Goal: Task Accomplishment & Management: Manage account settings

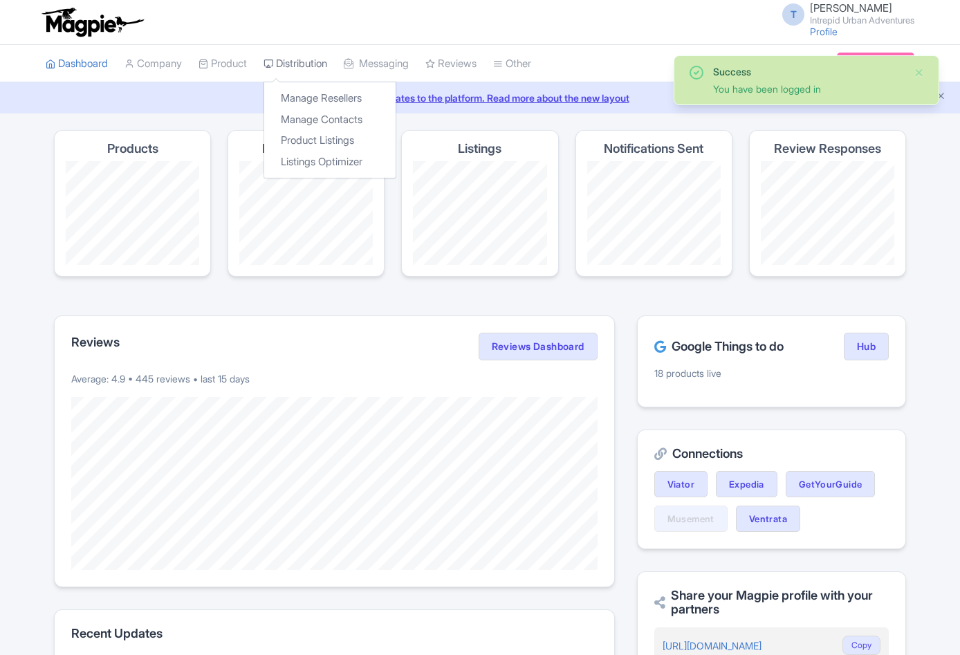
click at [304, 64] on link "Distribution" at bounding box center [295, 64] width 64 height 38
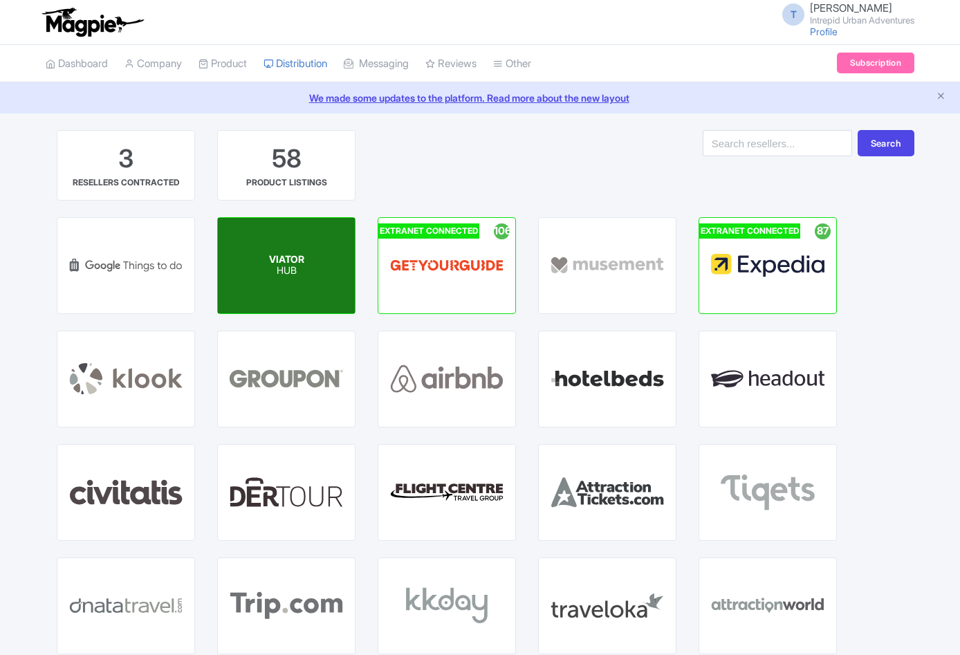
click at [322, 266] on div "VIATOR HUB" at bounding box center [286, 265] width 137 height 95
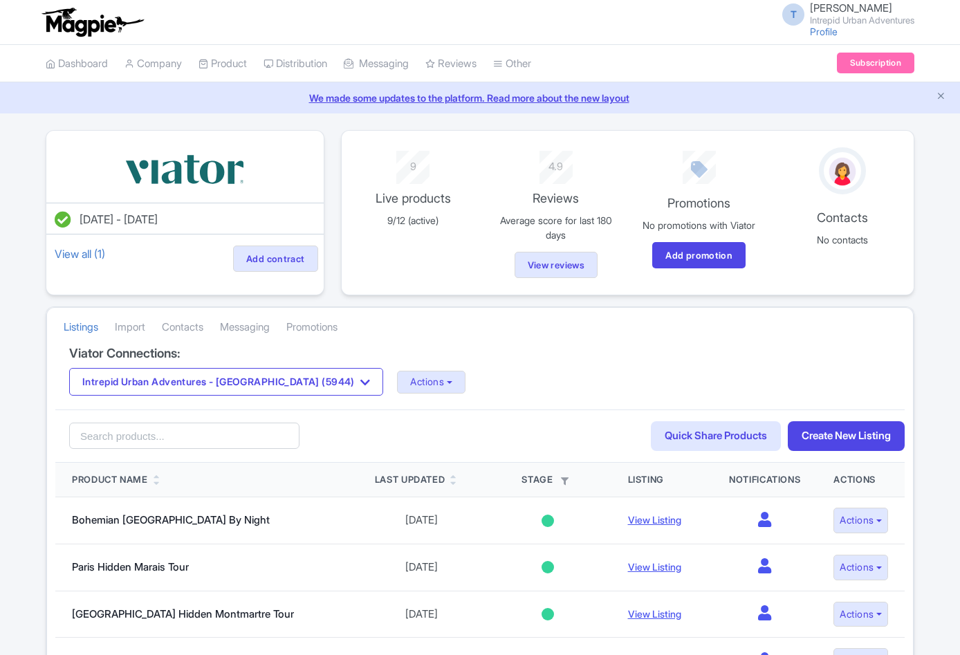
click at [248, 399] on div "Viator Connections: Intrepid Urban Adventures - France (5944) Intrepid Urban Ad…" at bounding box center [479, 378] width 849 height 64
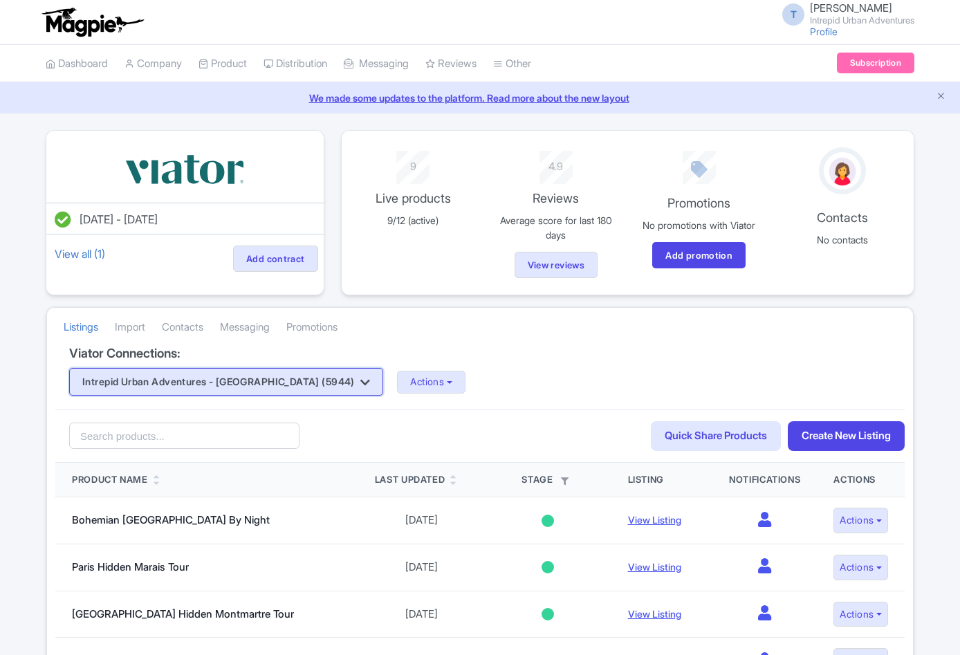
click at [250, 393] on button "Intrepid Urban Adventures - [GEOGRAPHIC_DATA] (5944)" at bounding box center [226, 382] width 314 height 28
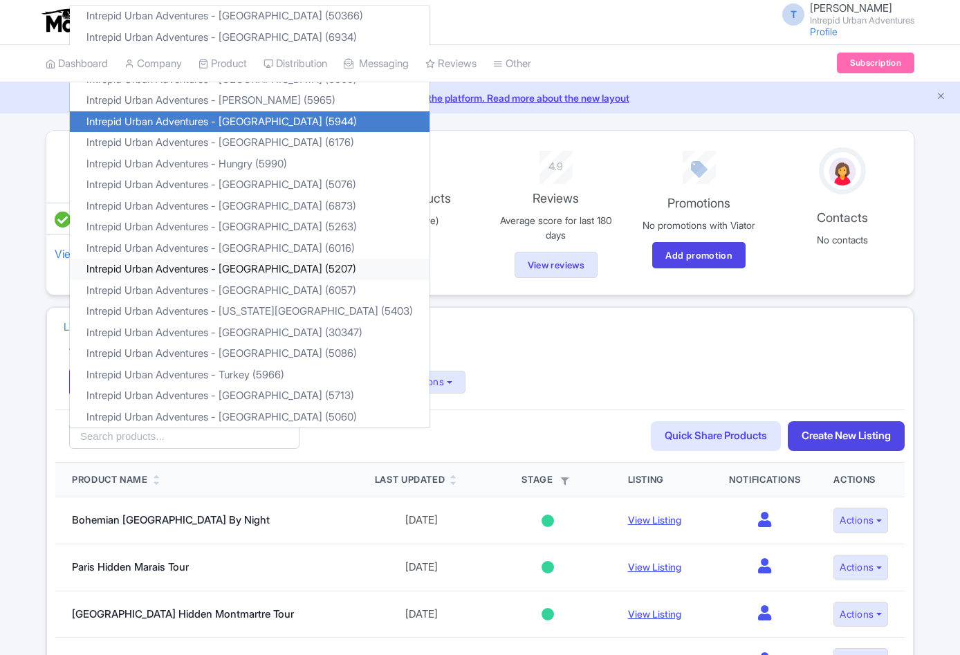
click at [266, 266] on link "Intrepid Urban Adventures - [GEOGRAPHIC_DATA] (5207)" at bounding box center [250, 269] width 360 height 21
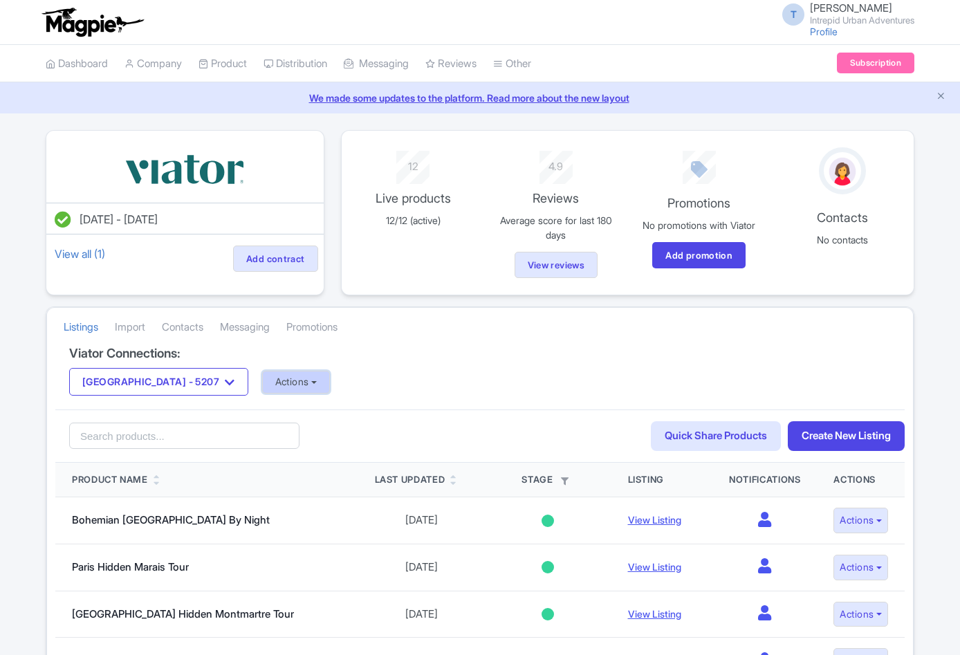
click at [263, 372] on button "Actions" at bounding box center [296, 382] width 68 height 23
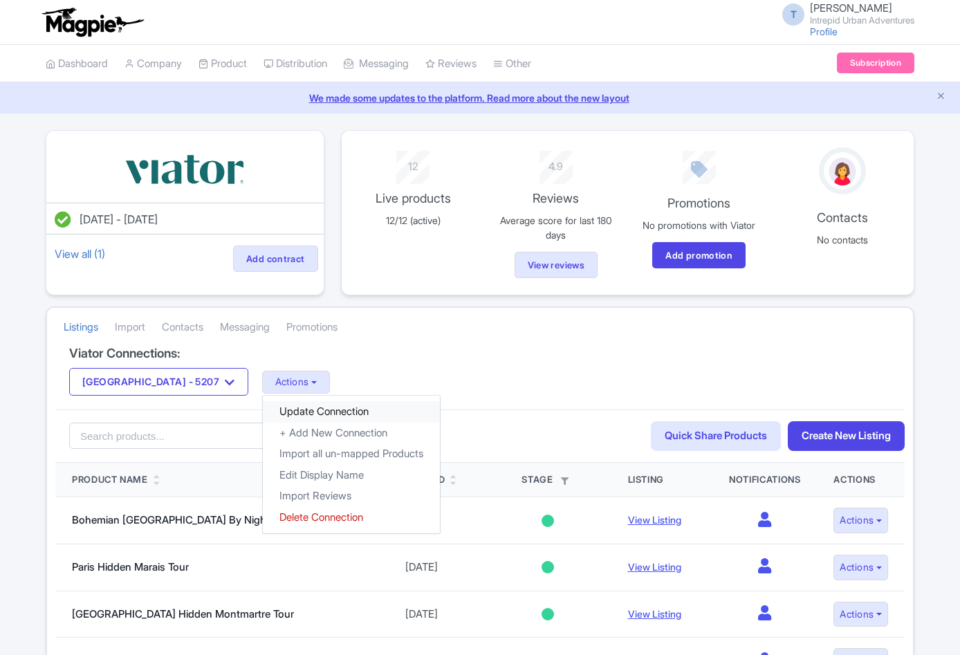
click at [284, 411] on link "Update Connection" at bounding box center [351, 411] width 177 height 21
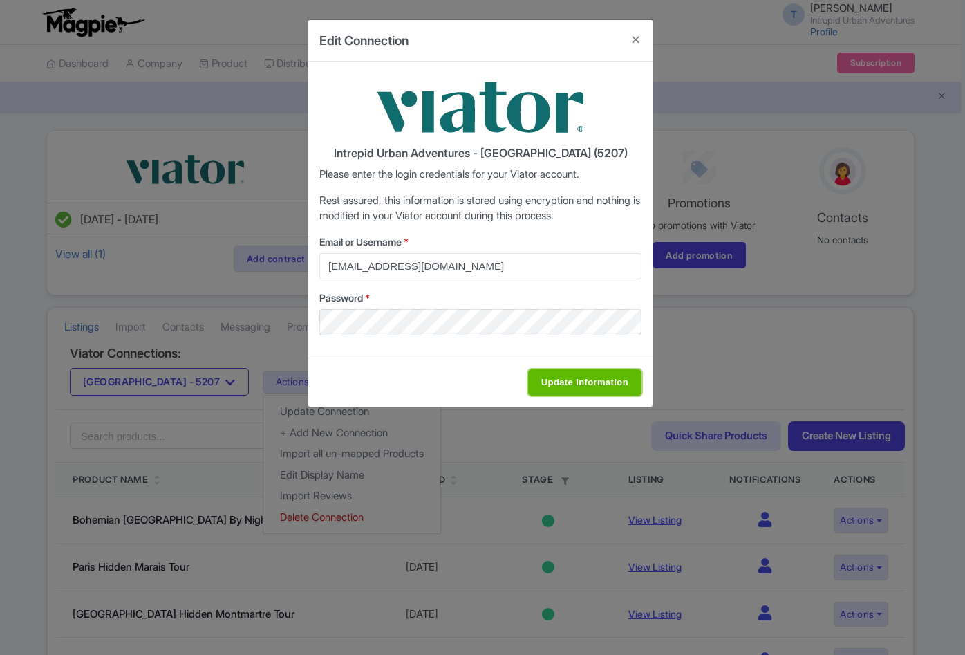
click at [550, 378] on input "Update Information" at bounding box center [584, 382] width 113 height 26
type input "Saving..."
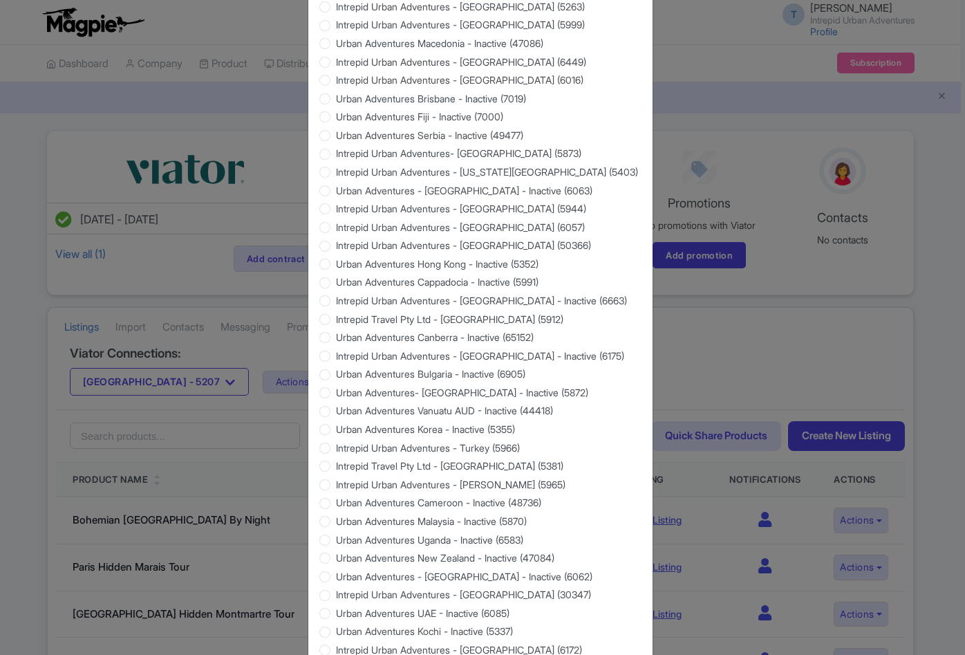
scroll to position [1120, 0]
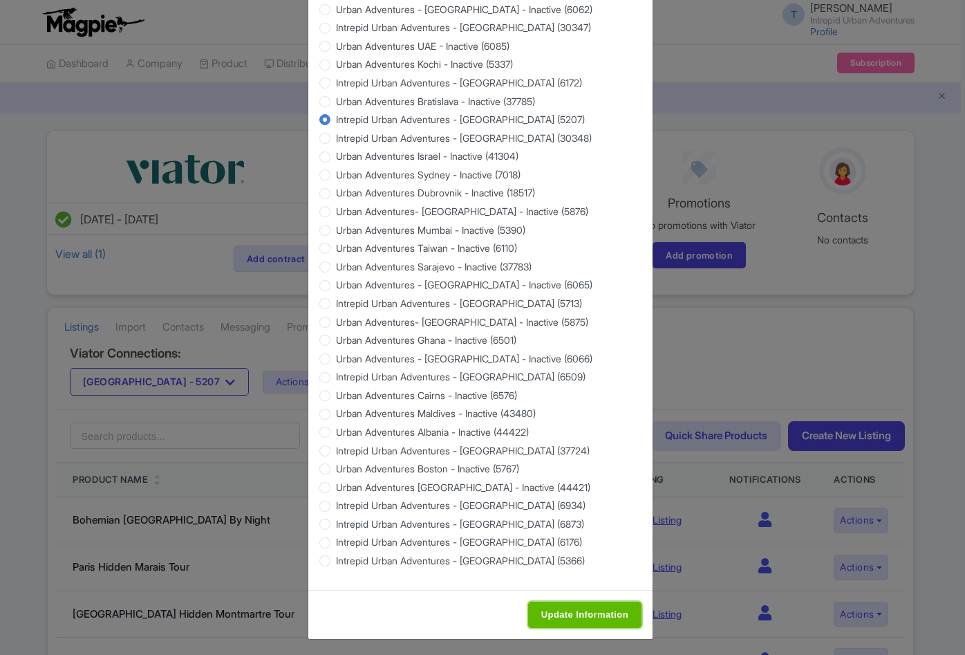
click at [598, 613] on input "Update Information" at bounding box center [584, 615] width 113 height 26
type input "Saving..."
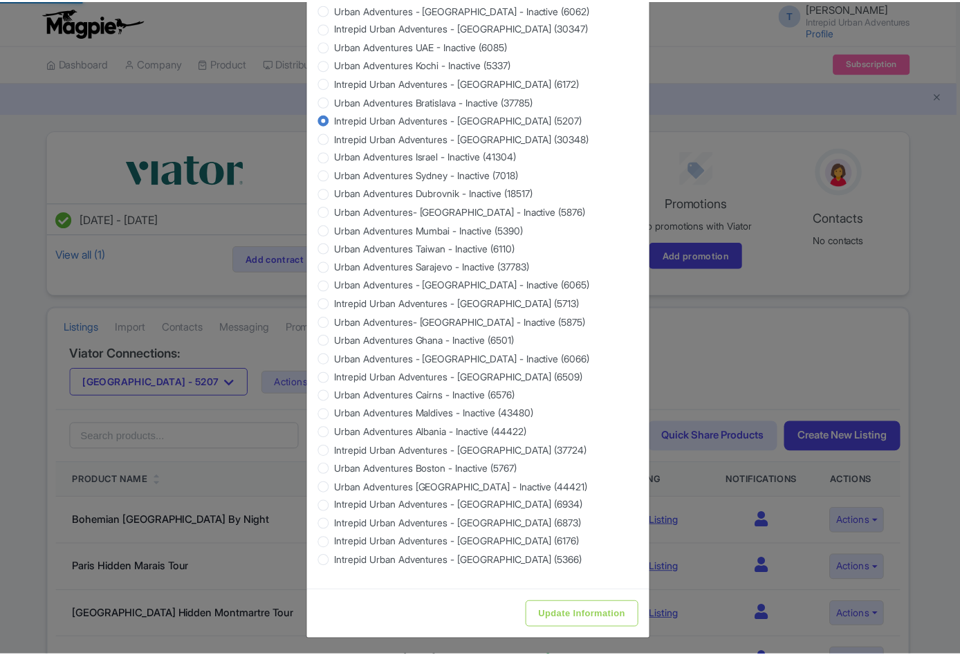
scroll to position [0, 0]
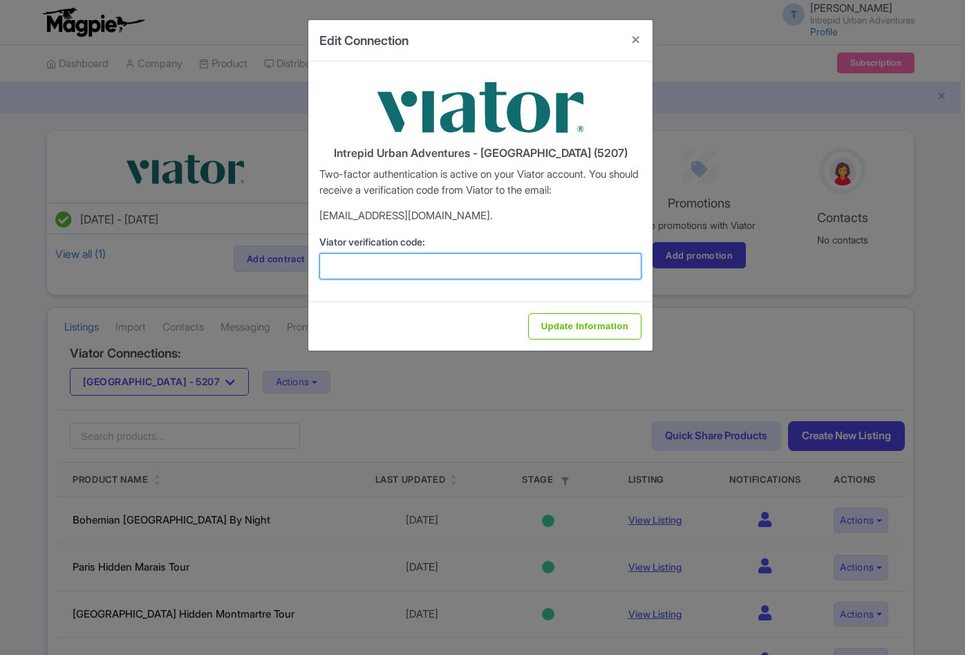
click at [360, 277] on input "Viator verification code:" at bounding box center [480, 266] width 322 height 26
paste input "696470"
type input "696470"
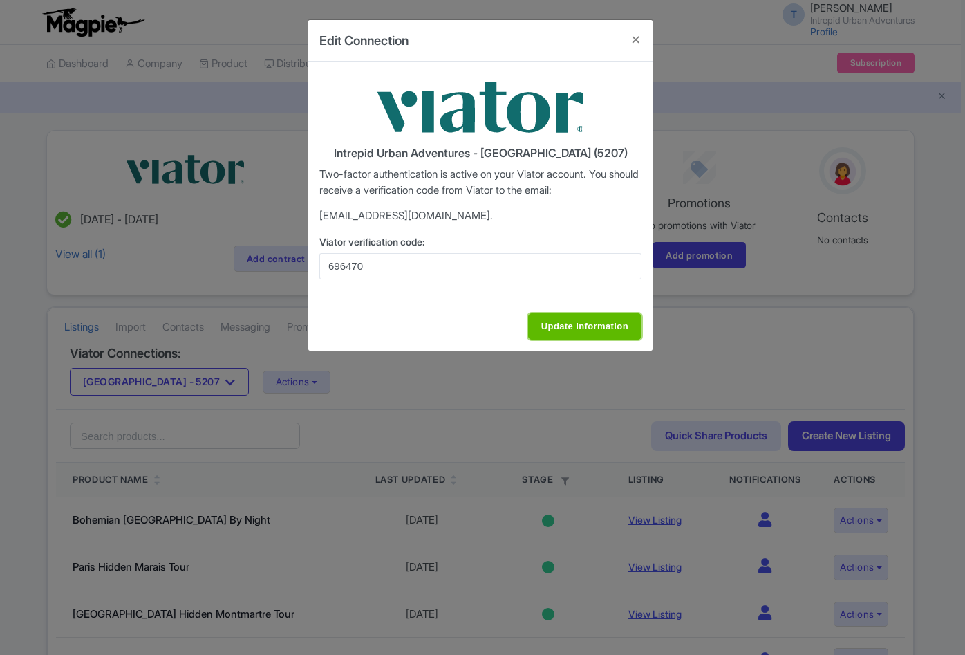
click at [566, 319] on input "Update Information" at bounding box center [584, 326] width 113 height 26
type input "Update Information"
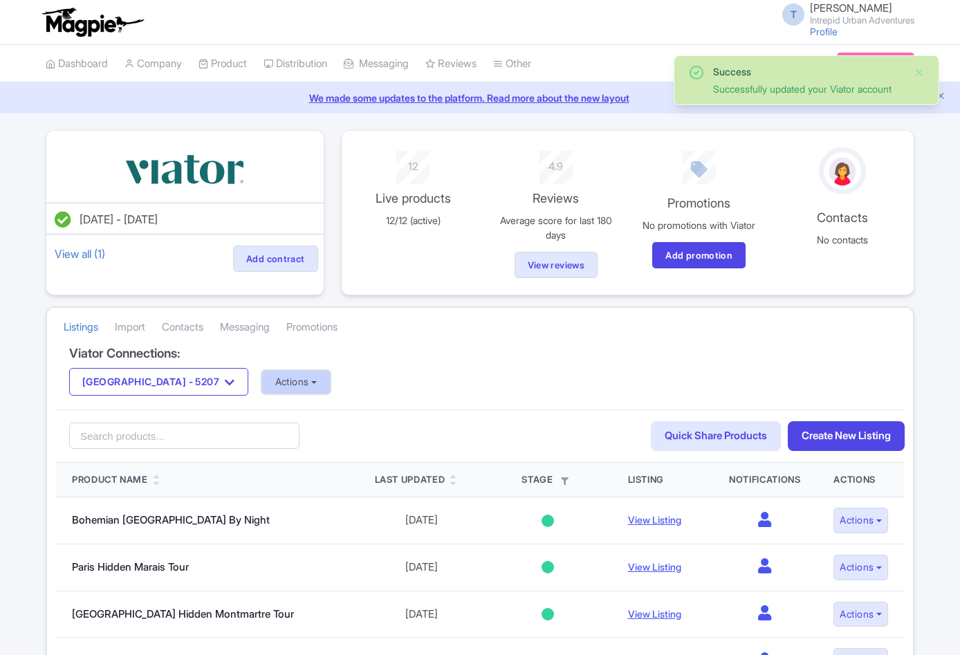
click at [275, 376] on button "Actions" at bounding box center [296, 382] width 68 height 23
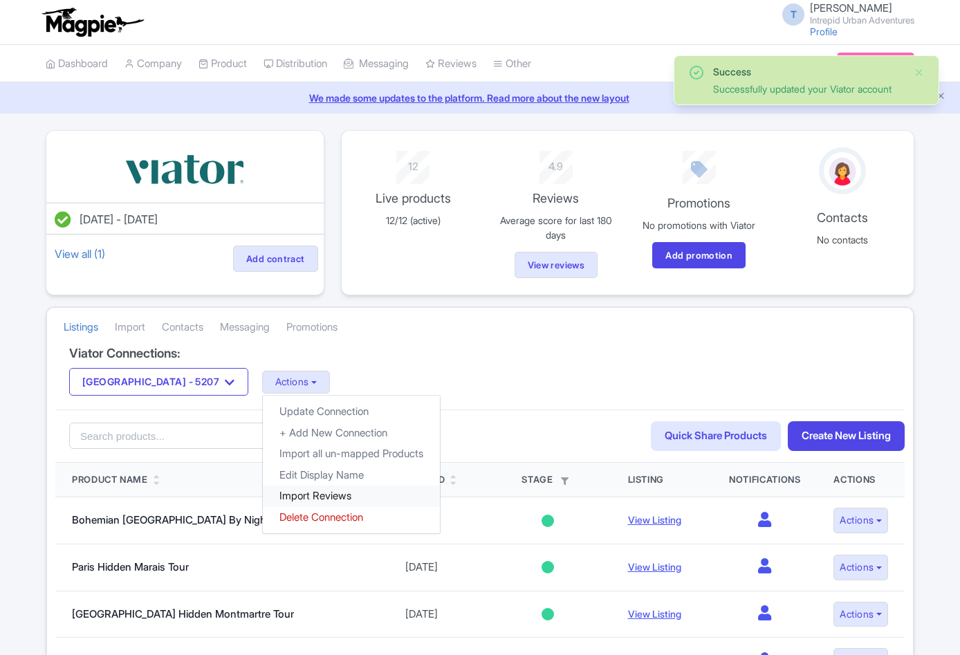
click at [286, 493] on link "Import Reviews" at bounding box center [351, 495] width 177 height 21
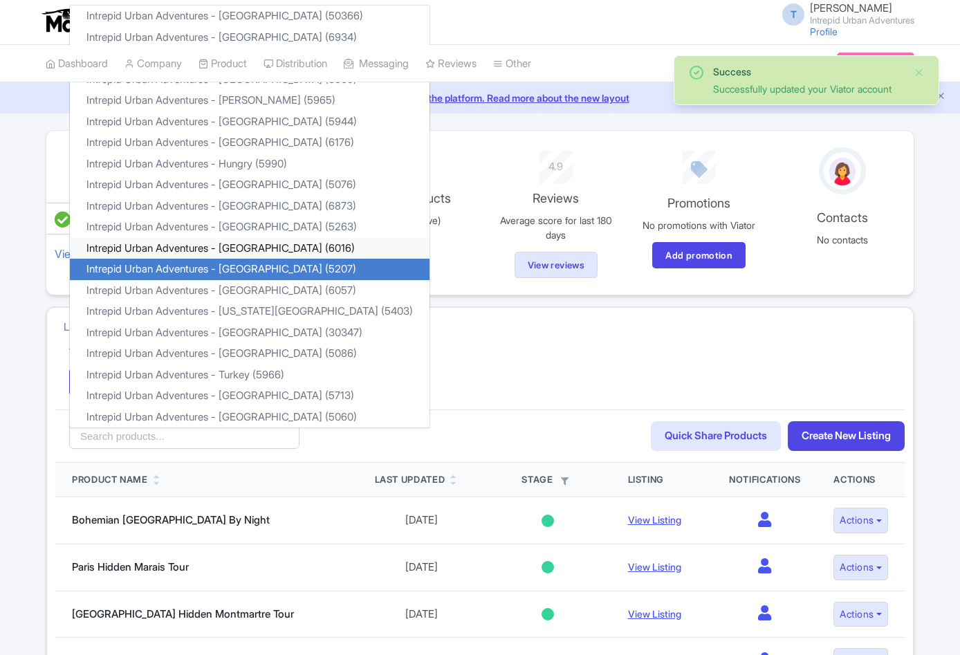
click at [246, 249] on link "Intrepid Urban Adventures - [GEOGRAPHIC_DATA] (6016)" at bounding box center [250, 248] width 360 height 21
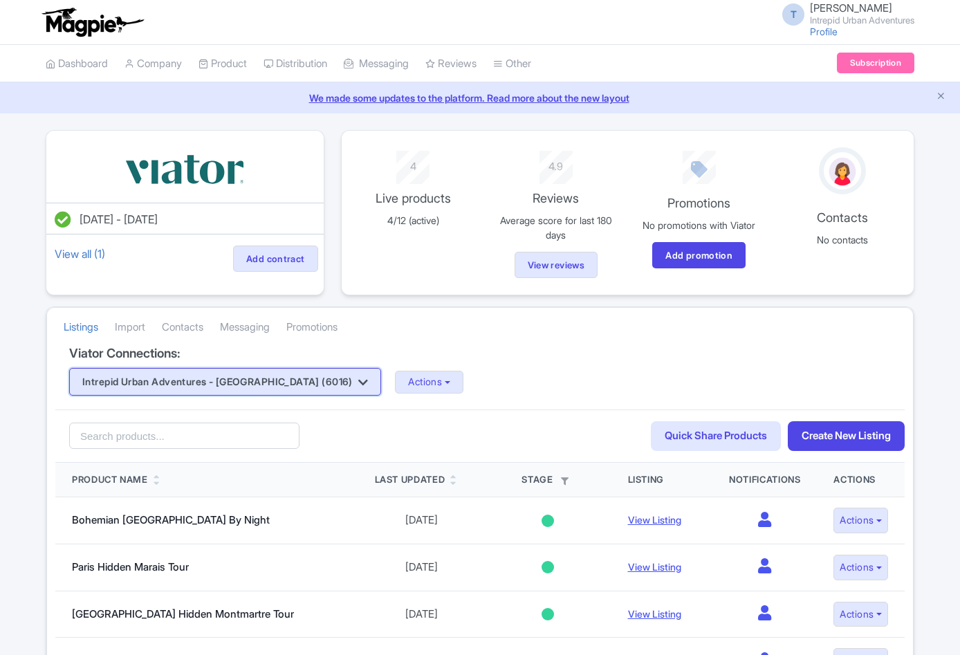
click at [358, 377] on icon "button" at bounding box center [363, 382] width 10 height 11
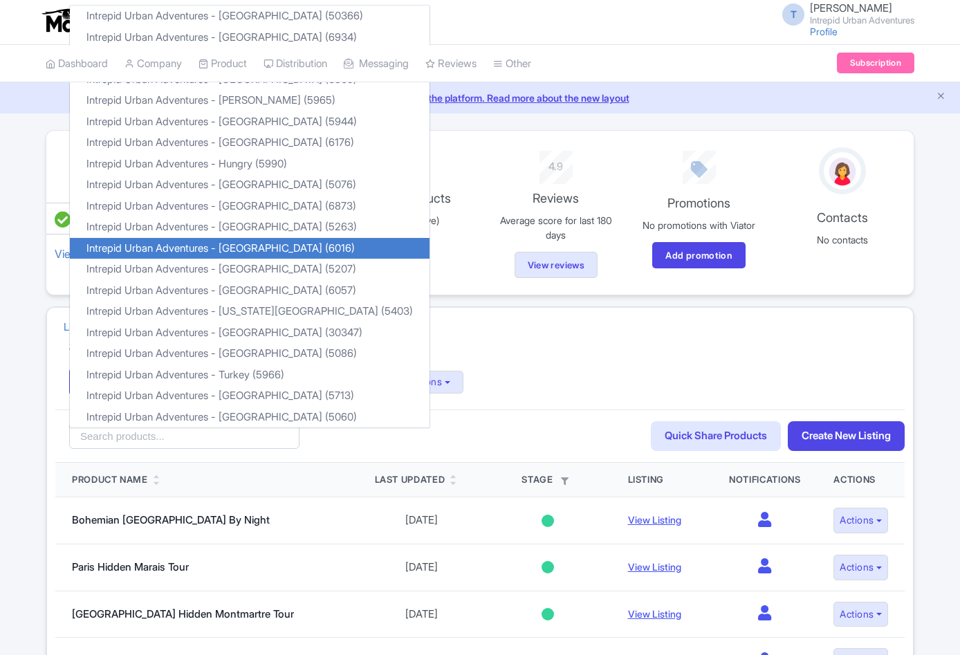
click at [558, 378] on div "Intrepid Urban Adventures - Kenya (6016) Intrepid Urban Adventures - Austria (5…" at bounding box center [480, 382] width 822 height 28
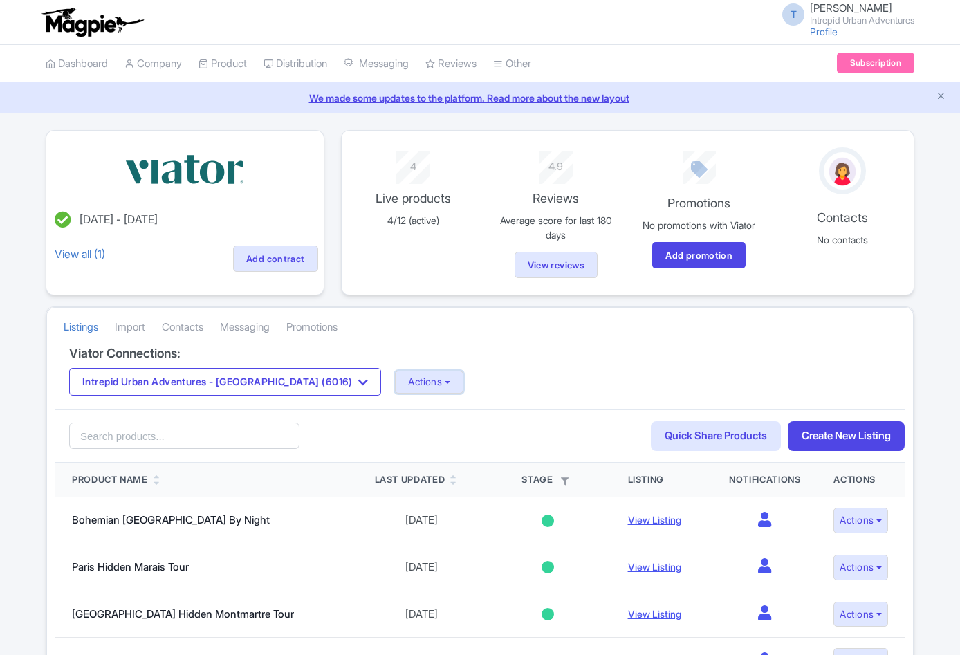
drag, startPoint x: 370, startPoint y: 385, endPoint x: 344, endPoint y: 400, distance: 30.4
click at [395, 385] on button "Actions" at bounding box center [429, 382] width 68 height 23
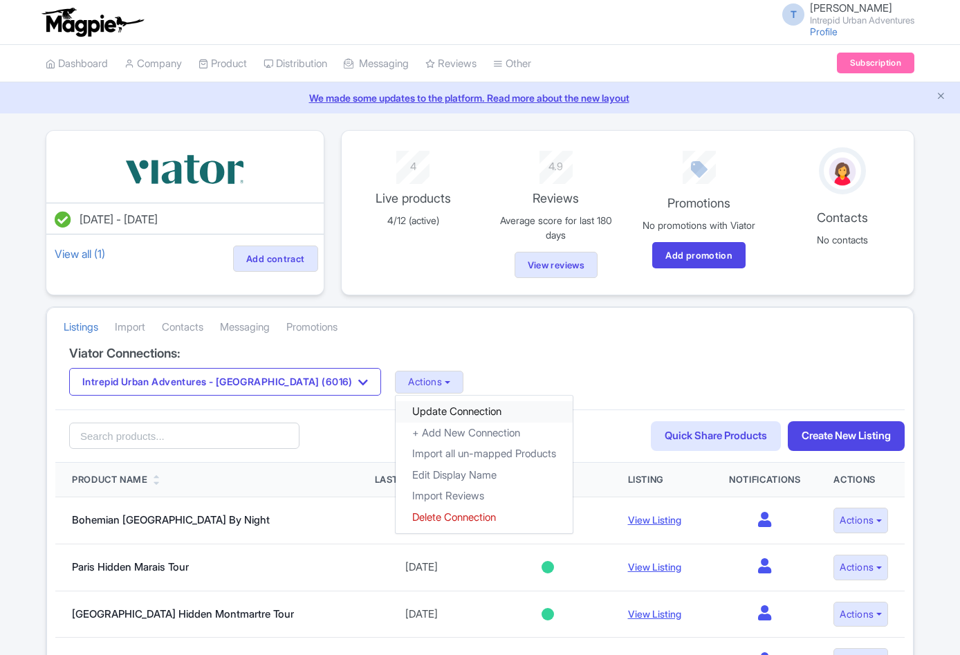
click at [396, 403] on link "Update Connection" at bounding box center [484, 411] width 177 height 21
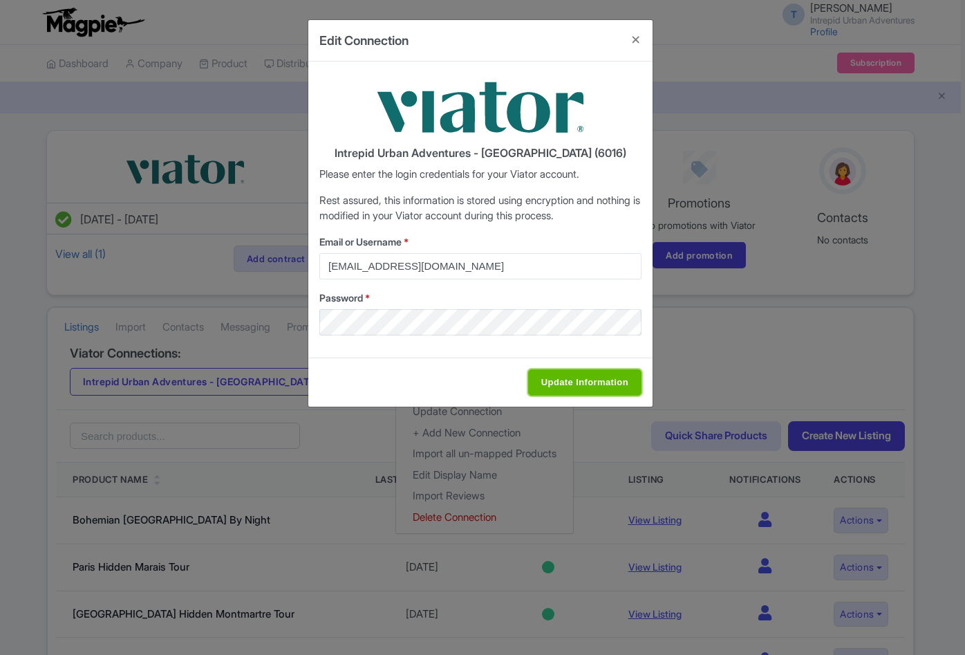
click at [553, 387] on input "Update Information" at bounding box center [584, 382] width 113 height 26
type input "Saving..."
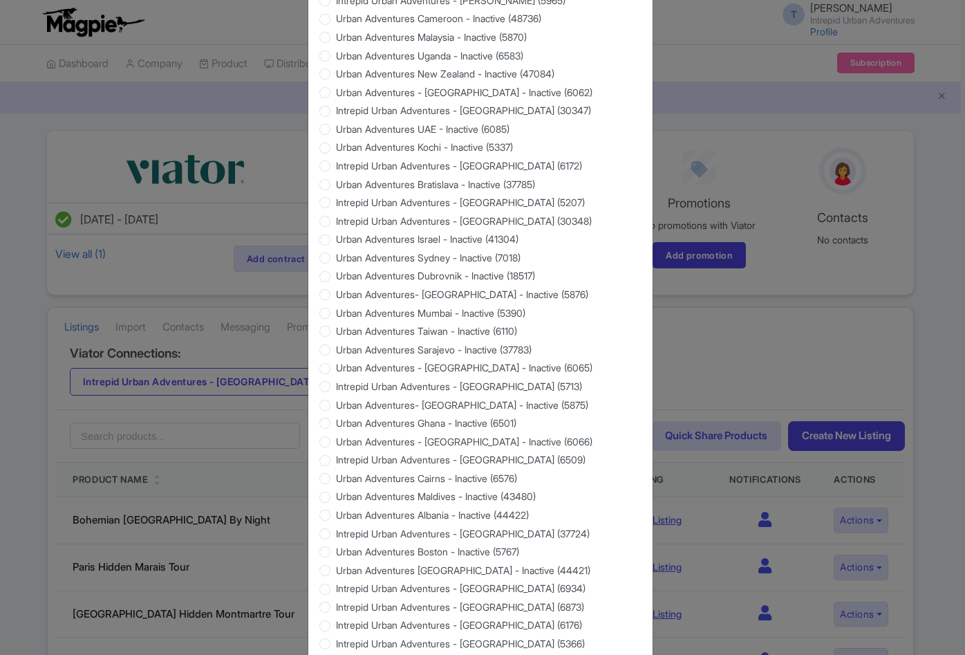
scroll to position [1120, 0]
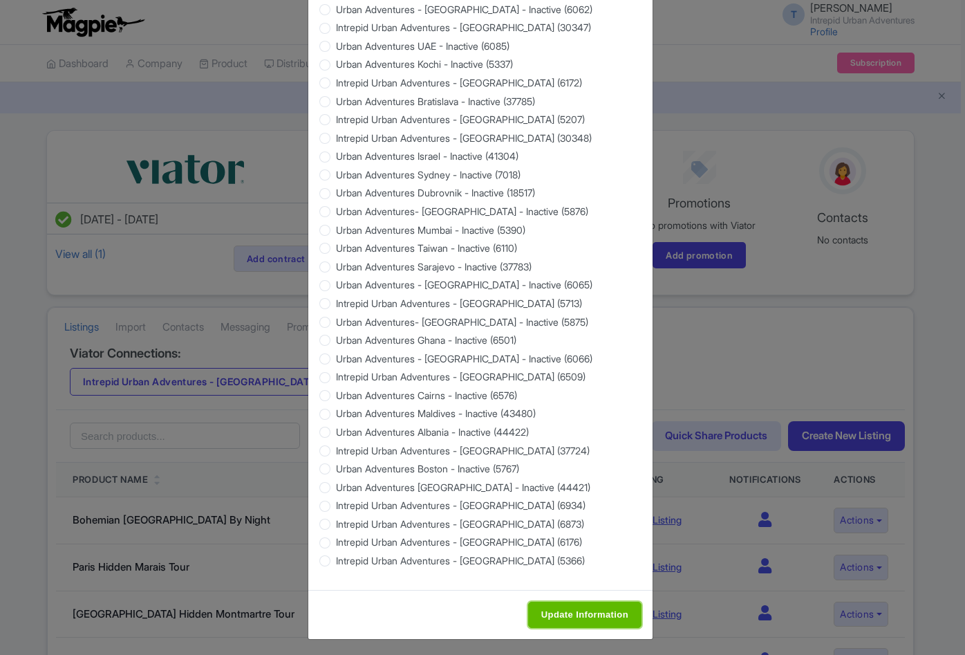
click at [541, 609] on input "Update Information" at bounding box center [584, 615] width 113 height 26
type input "Saving..."
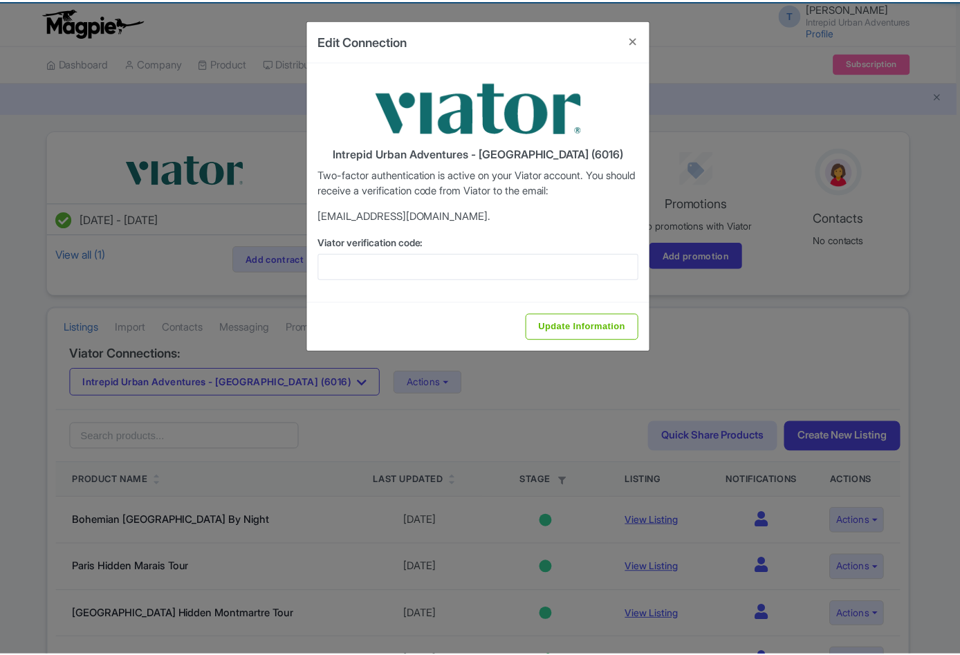
scroll to position [0, 0]
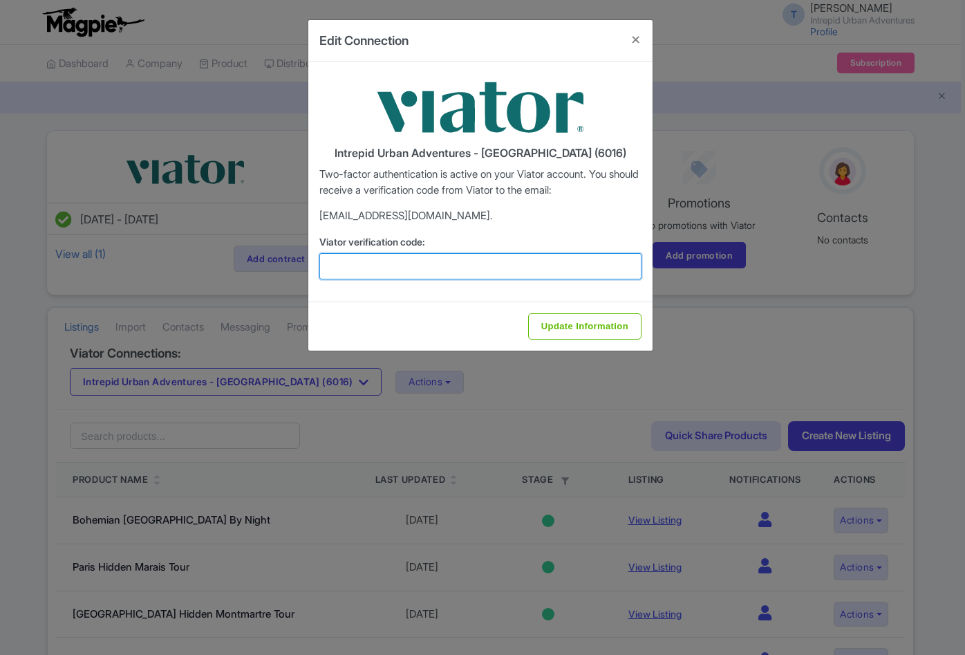
click at [398, 265] on input "Viator verification code:" at bounding box center [480, 266] width 322 height 26
paste input "457422"
type input "457422"
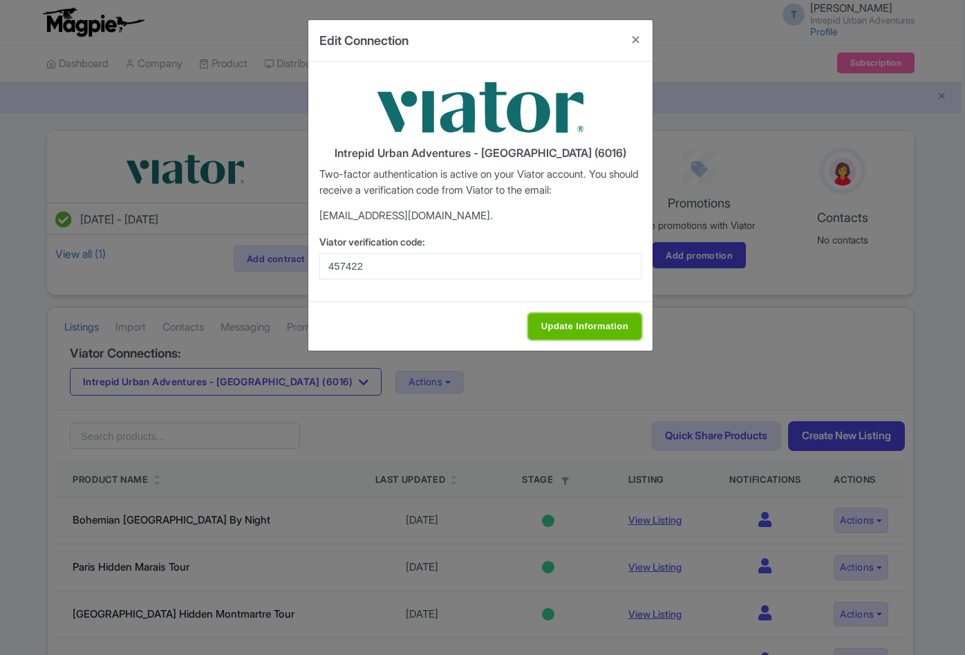
click at [587, 313] on input "Update Information" at bounding box center [584, 326] width 113 height 26
type input "Update Information"
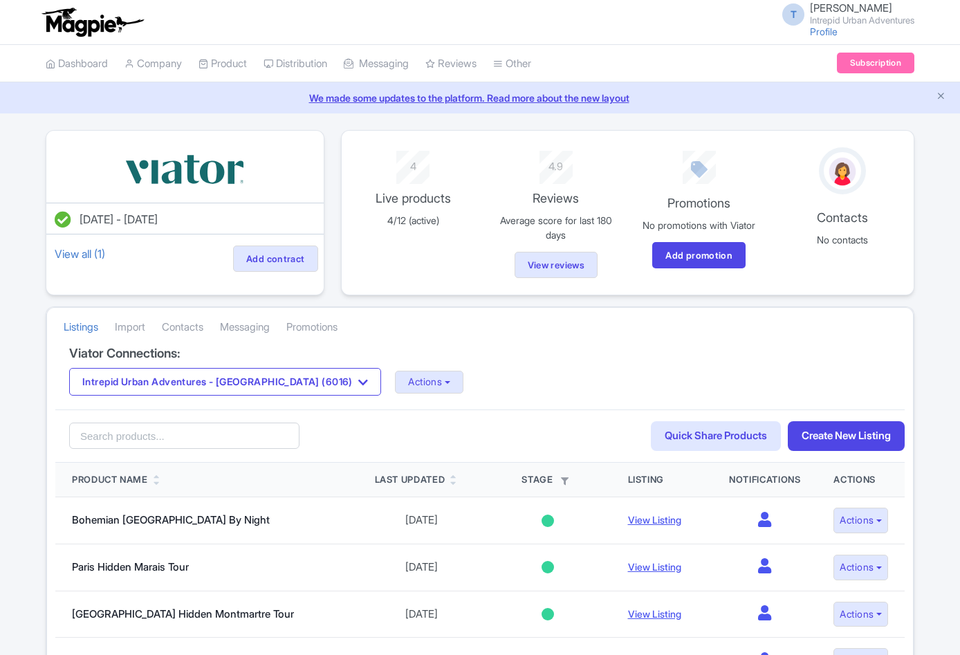
click at [409, 382] on div "Intrepid Urban Adventures - Kenya (6016) Intrepid Urban Adventures - Austria (5…" at bounding box center [480, 382] width 822 height 28
click at [395, 382] on button "Actions" at bounding box center [429, 382] width 68 height 23
click at [396, 492] on link "Import Reviews" at bounding box center [484, 495] width 177 height 21
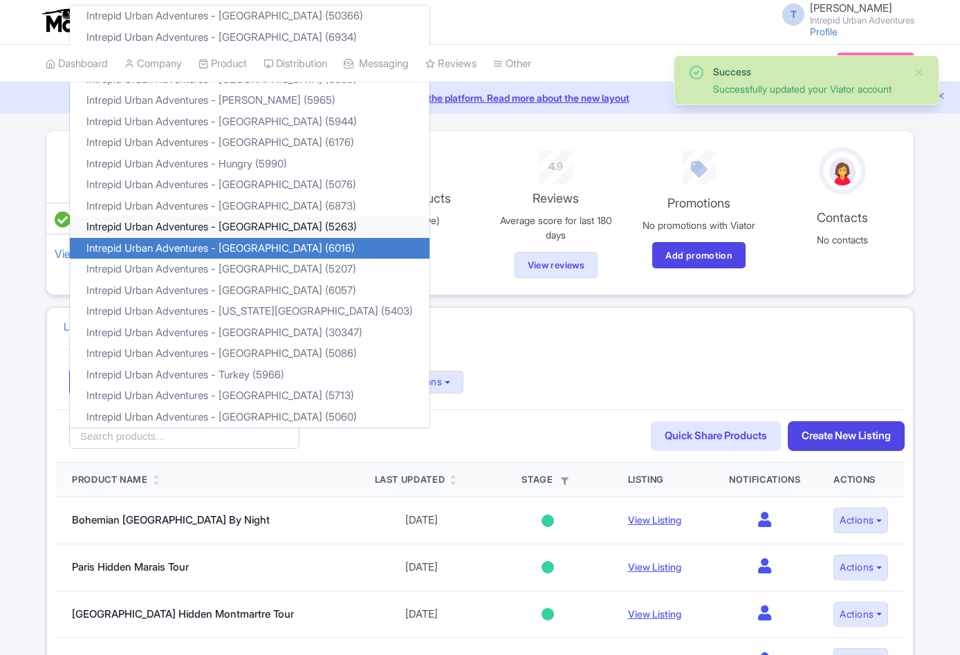
click at [257, 225] on link "Intrepid Urban Adventures - [GEOGRAPHIC_DATA] (5263)" at bounding box center [250, 226] width 360 height 21
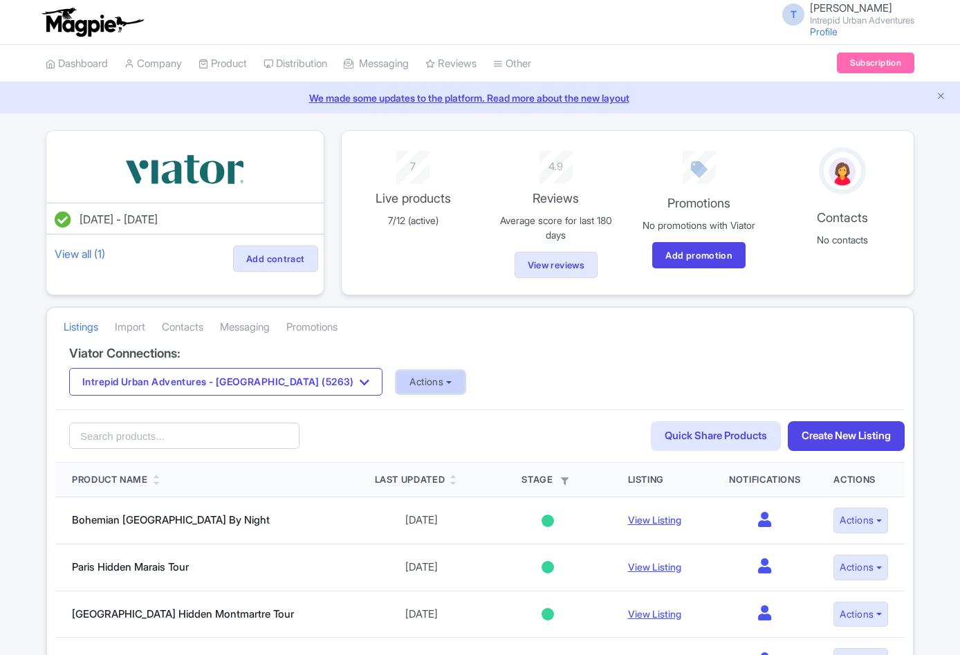
click at [396, 380] on button "Actions" at bounding box center [430, 382] width 68 height 23
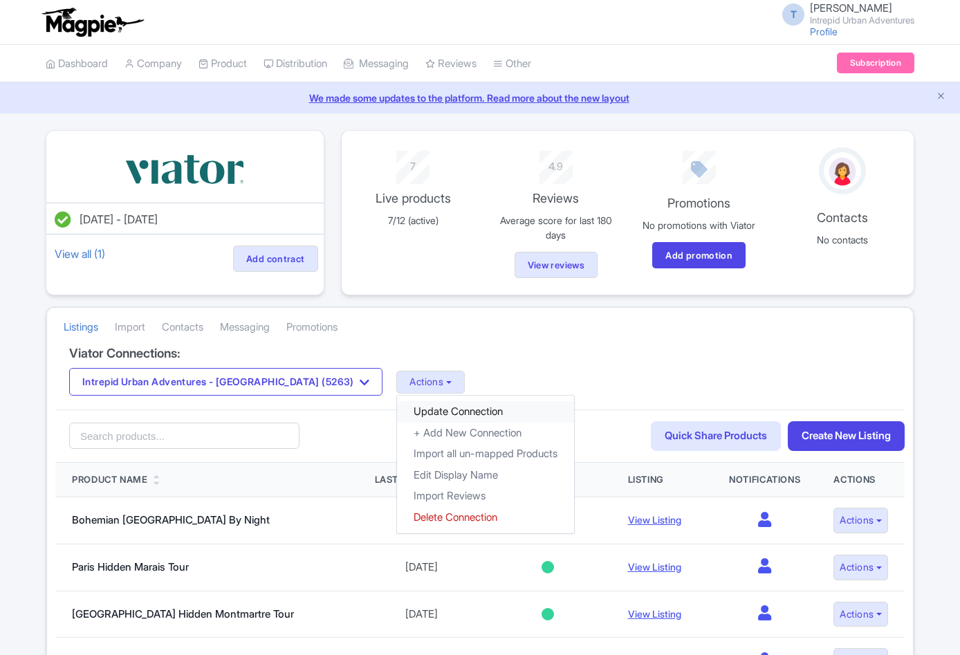
click at [397, 406] on link "Update Connection" at bounding box center [485, 411] width 177 height 21
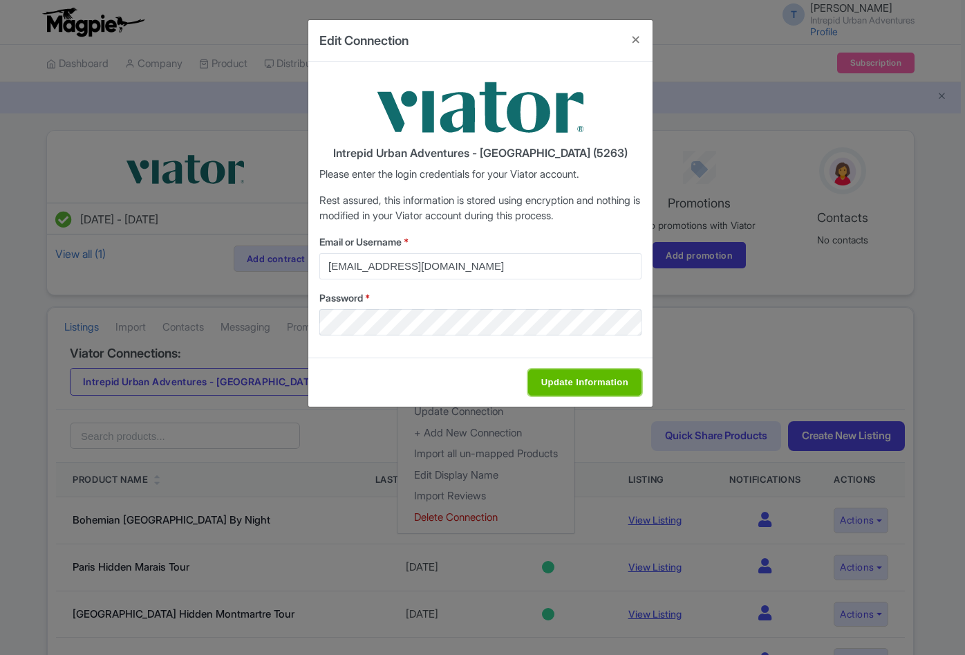
click at [606, 389] on input "Update Information" at bounding box center [584, 382] width 113 height 26
type input "Saving..."
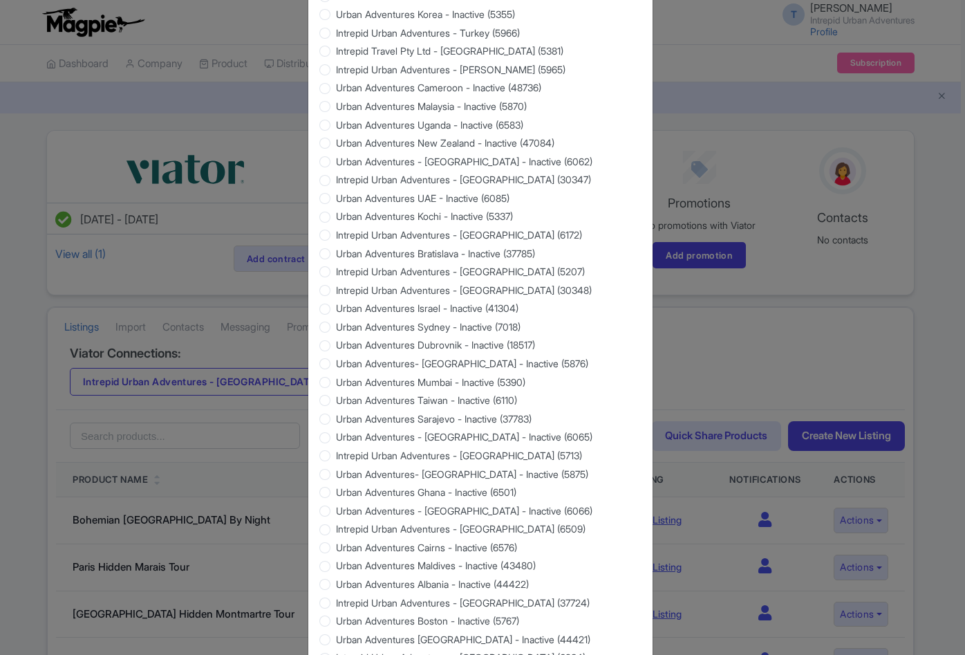
scroll to position [1120, 0]
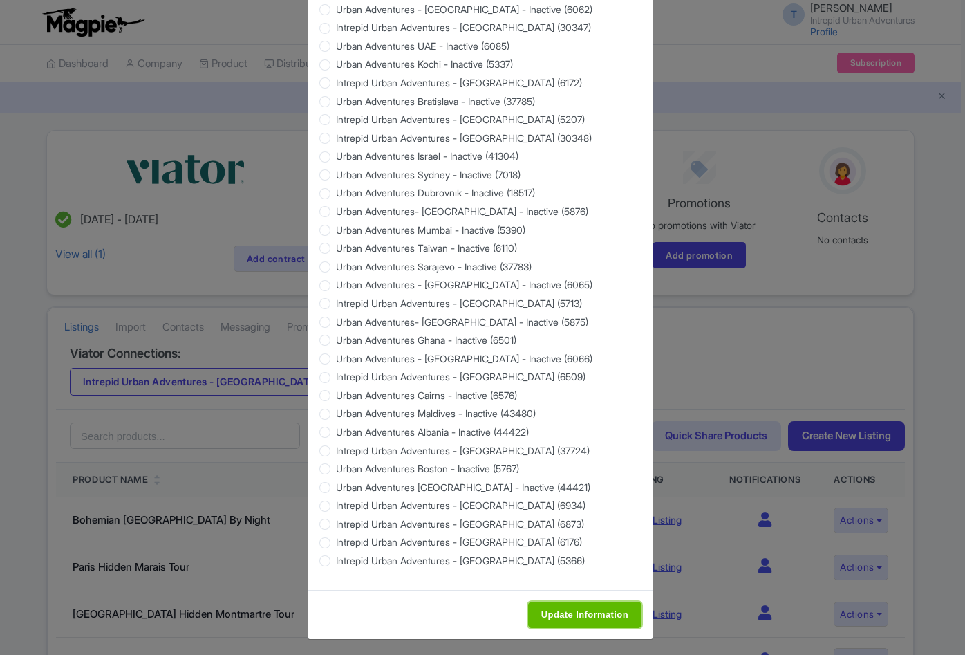
click at [562, 606] on input "Update Information" at bounding box center [584, 615] width 113 height 26
type input "Saving..."
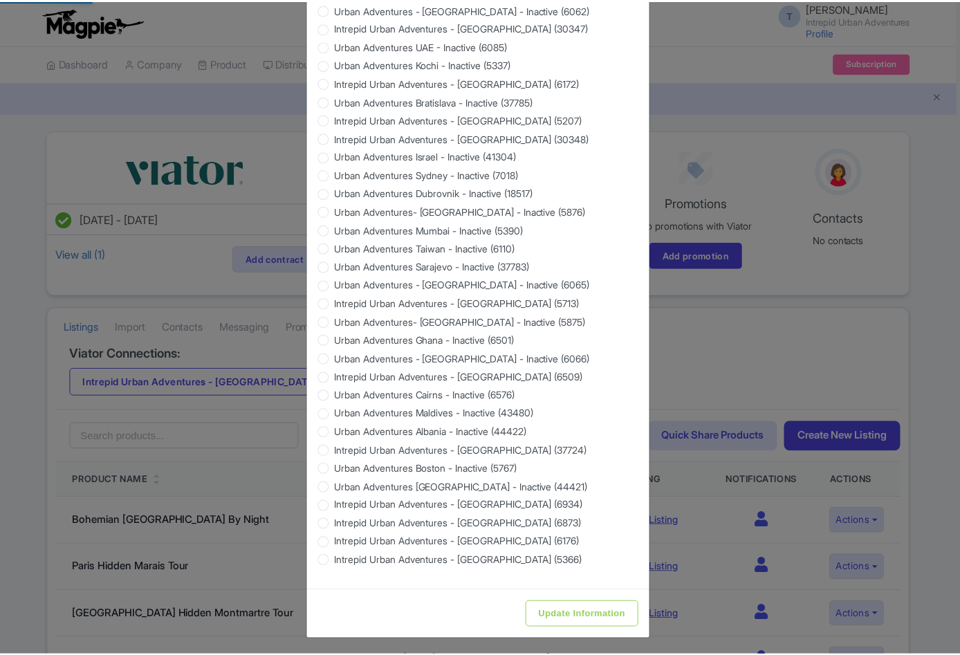
scroll to position [0, 0]
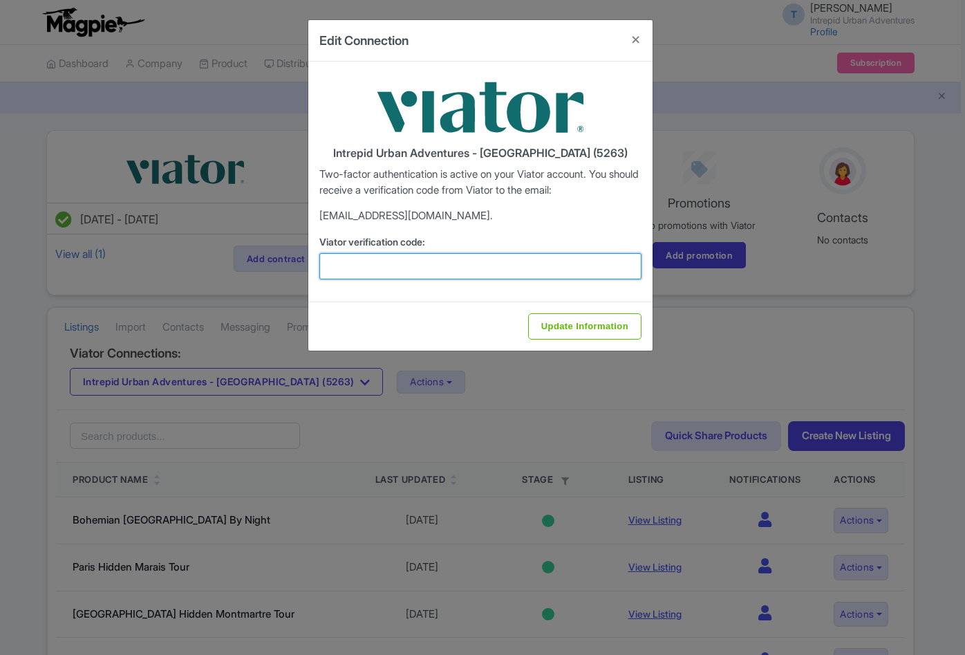
click at [388, 277] on input "Viator verification code:" at bounding box center [480, 266] width 322 height 26
paste input "627907"
type input "627907"
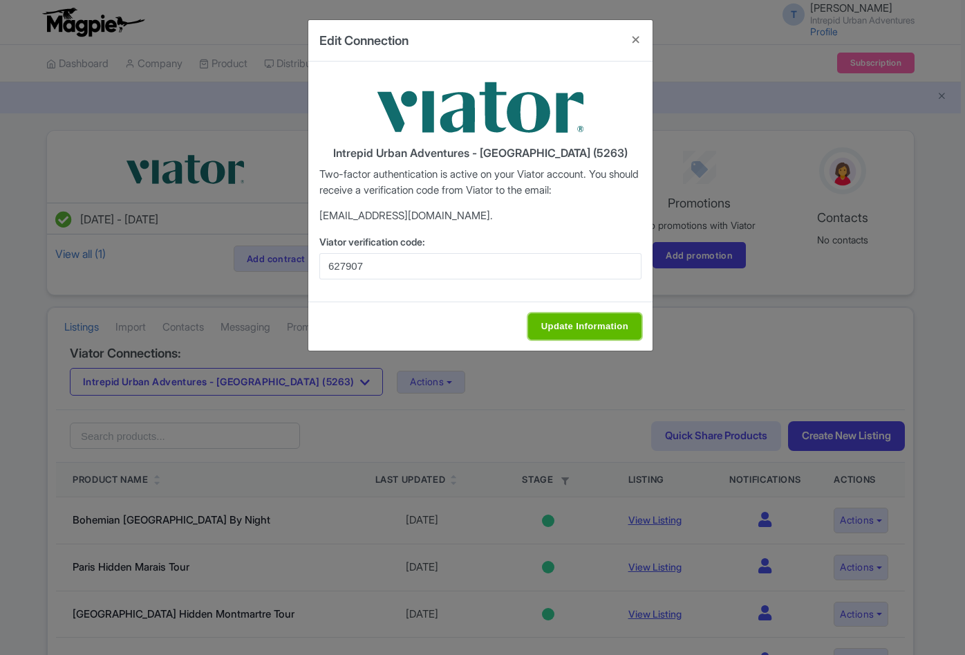
click at [568, 313] on input "Update Information" at bounding box center [584, 326] width 113 height 26
type input "Update Information"
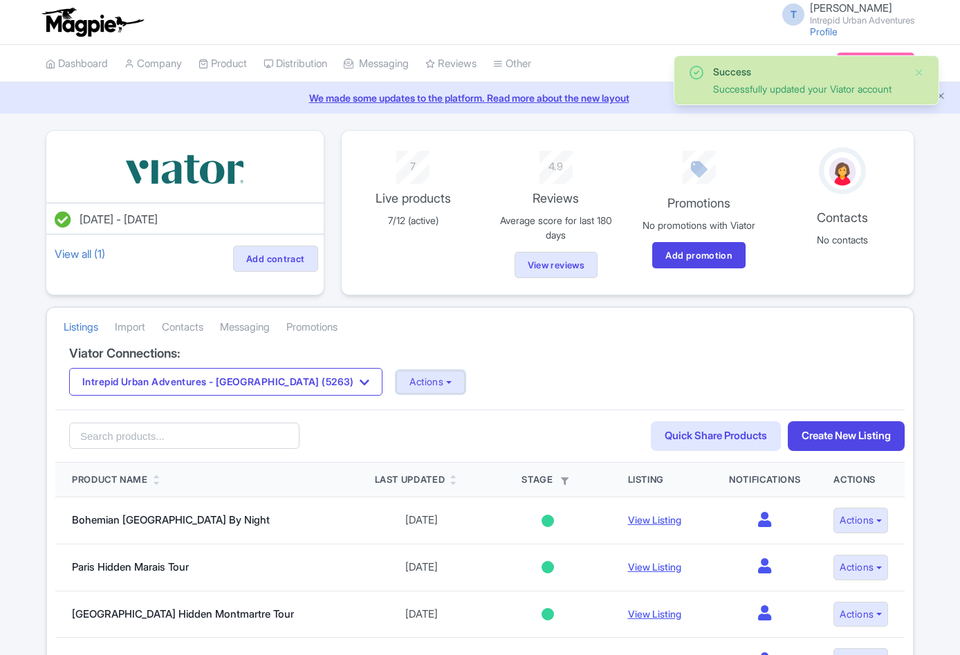
click at [396, 387] on button "Actions" at bounding box center [430, 382] width 68 height 23
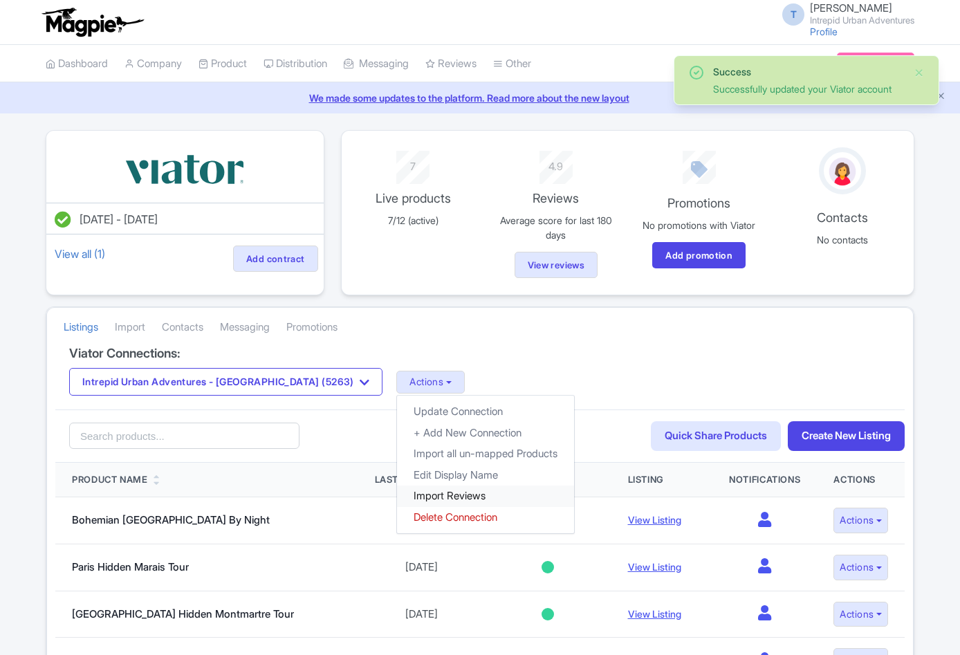
click at [397, 494] on link "Import Reviews" at bounding box center [485, 495] width 177 height 21
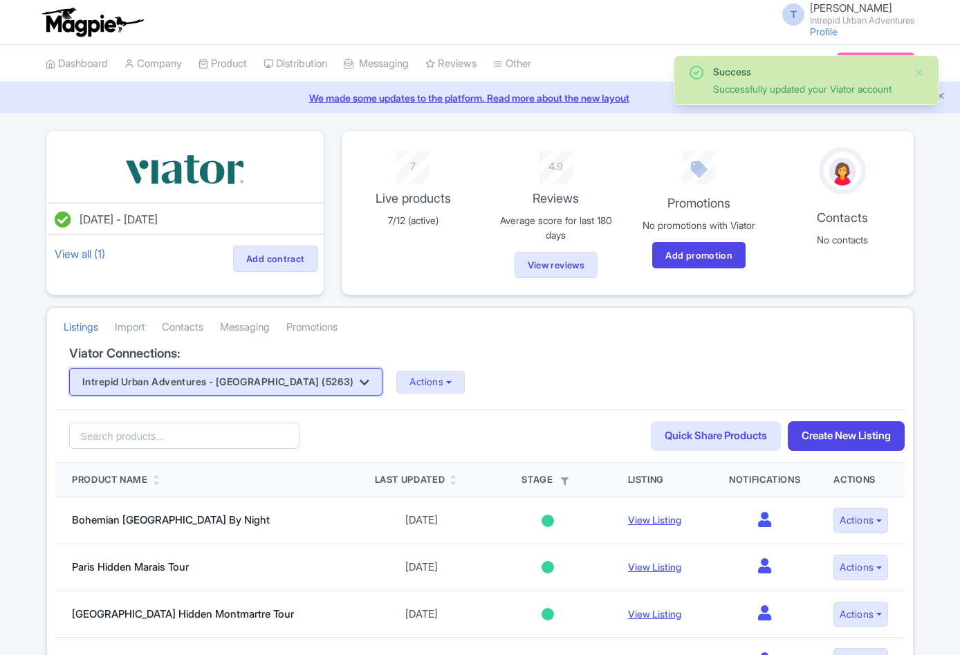
click at [262, 387] on button "Intrepid Urban Adventures - [GEOGRAPHIC_DATA] (5263)" at bounding box center [225, 382] width 313 height 28
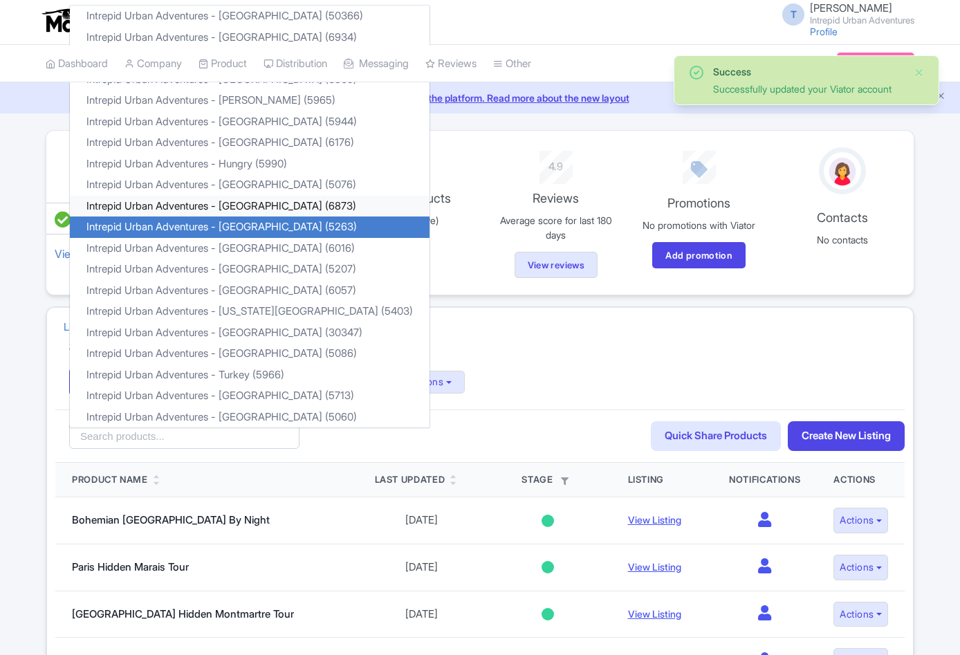
click at [274, 198] on link "Intrepid Urban Adventures - [GEOGRAPHIC_DATA] (6873)" at bounding box center [250, 206] width 360 height 21
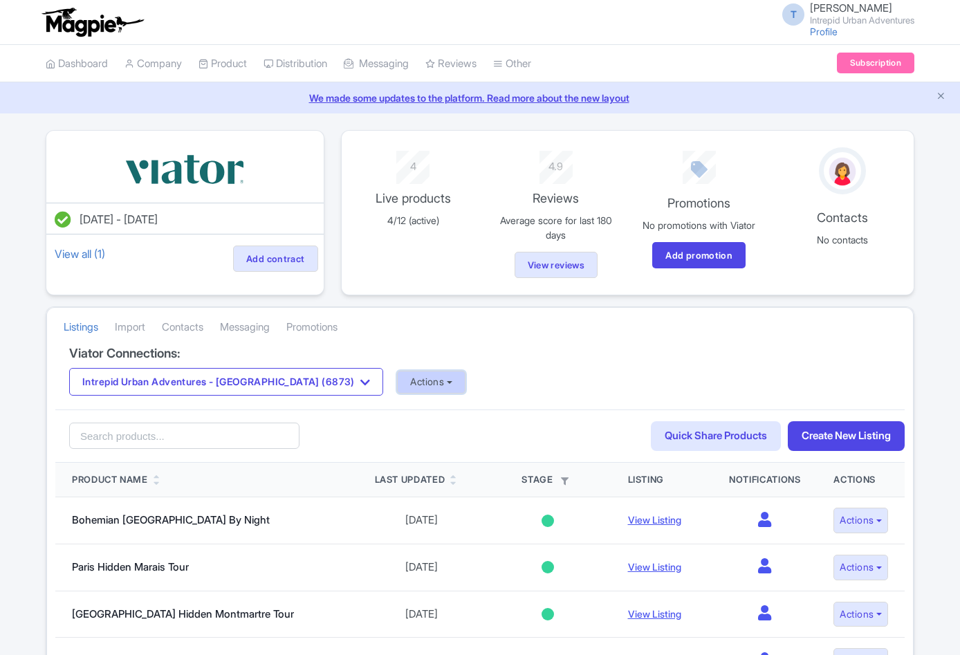
click at [402, 380] on button "Actions" at bounding box center [431, 382] width 68 height 23
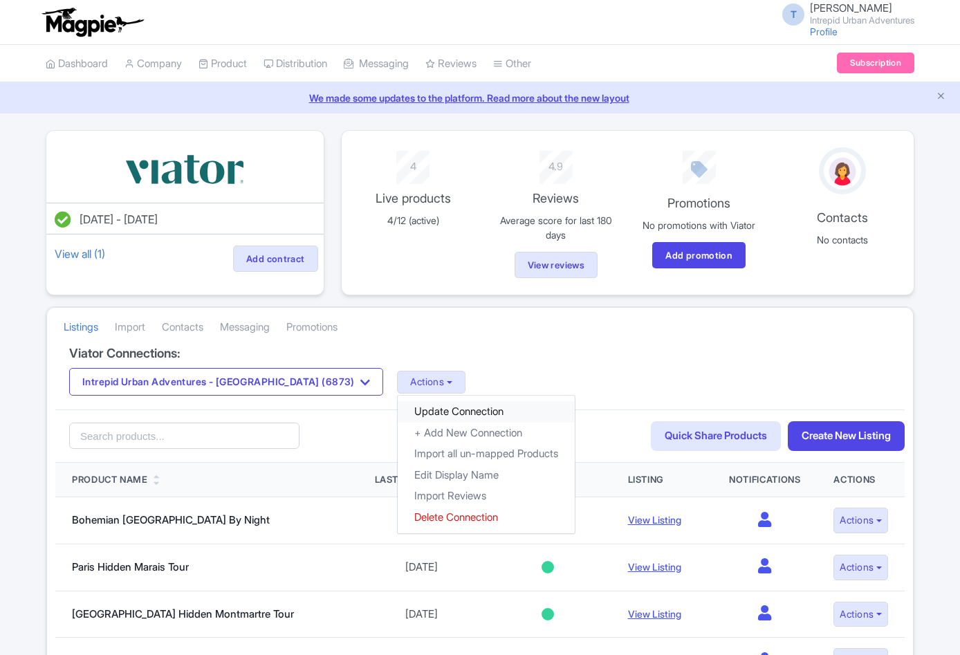
click at [398, 405] on link "Update Connection" at bounding box center [486, 411] width 177 height 21
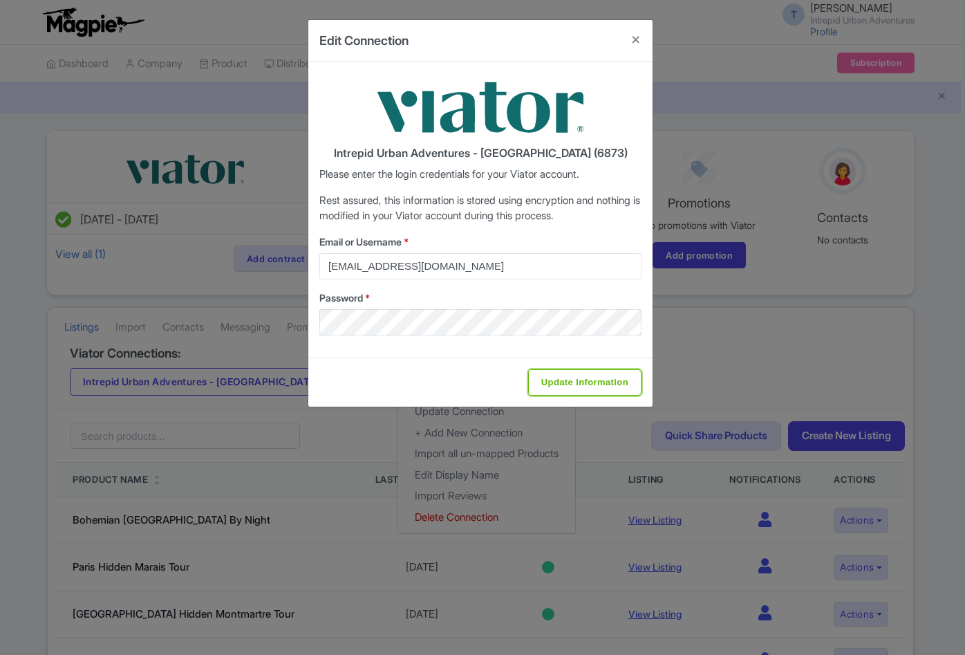
click at [573, 371] on input "Update Information" at bounding box center [584, 382] width 113 height 26
type input "Saving..."
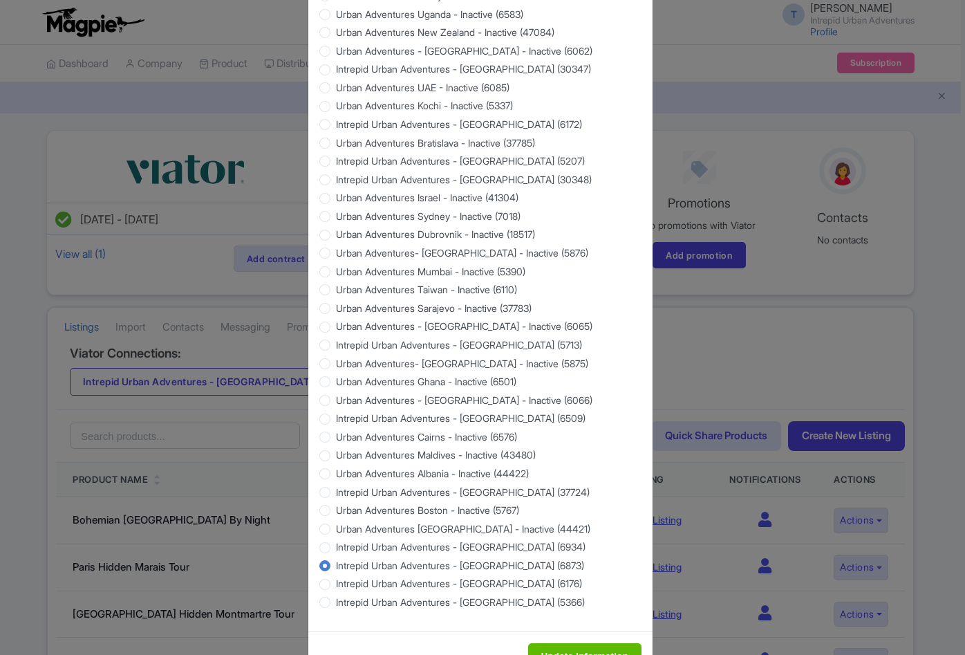
scroll to position [1120, 0]
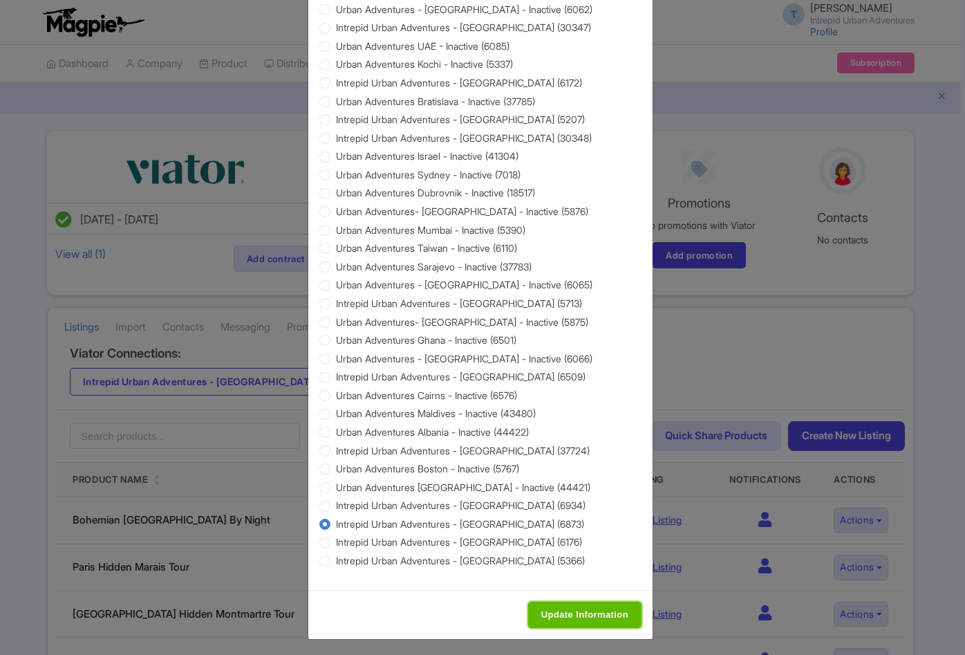
click at [578, 608] on input "Update Information" at bounding box center [584, 615] width 113 height 26
type input "Saving..."
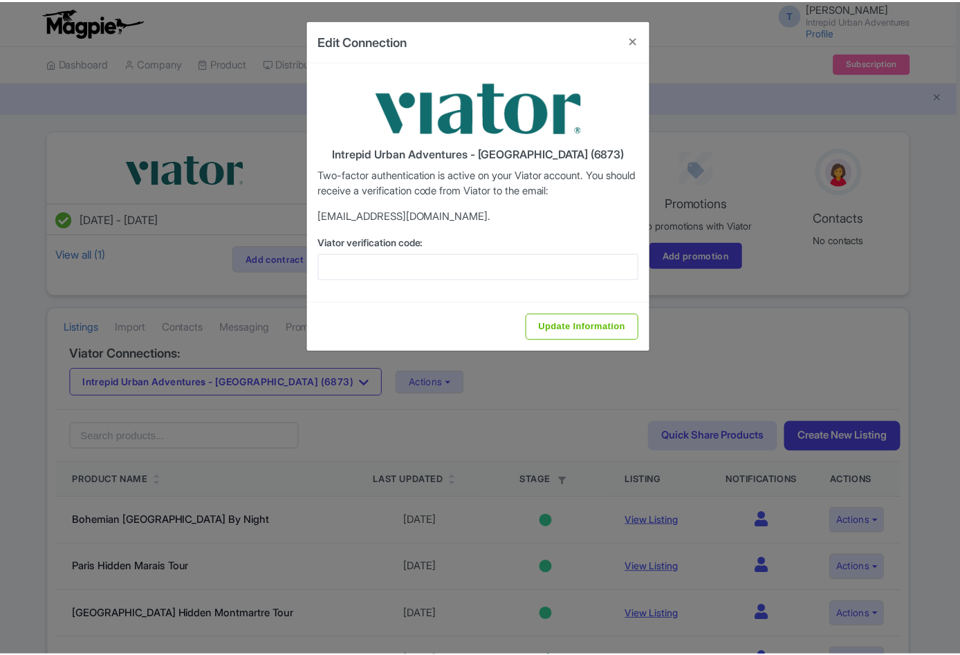
scroll to position [0, 0]
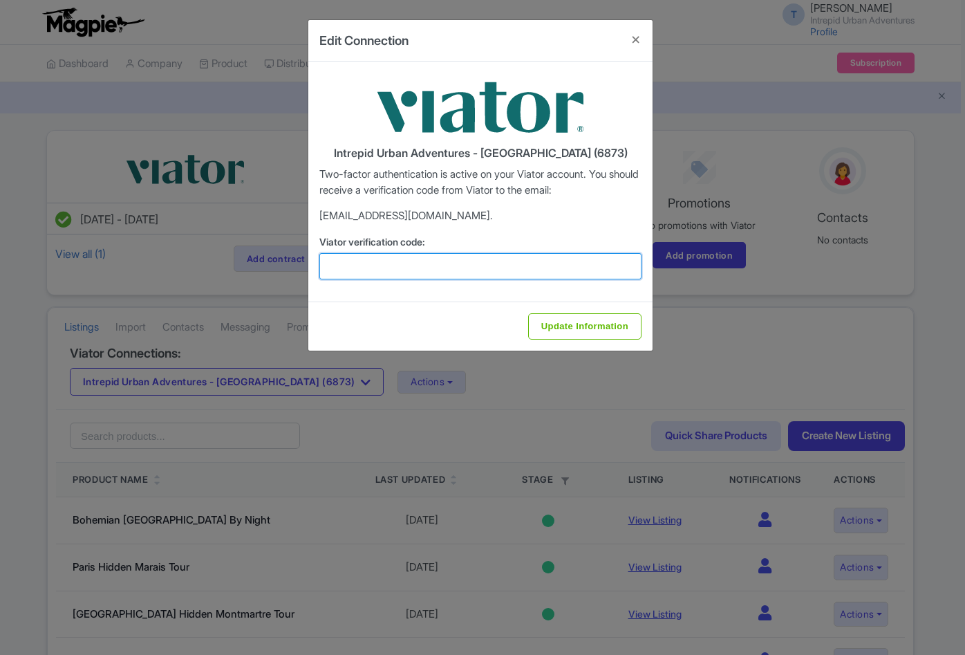
click at [404, 263] on input "Viator verification code:" at bounding box center [480, 266] width 322 height 26
paste input "627907"
type input "627907"
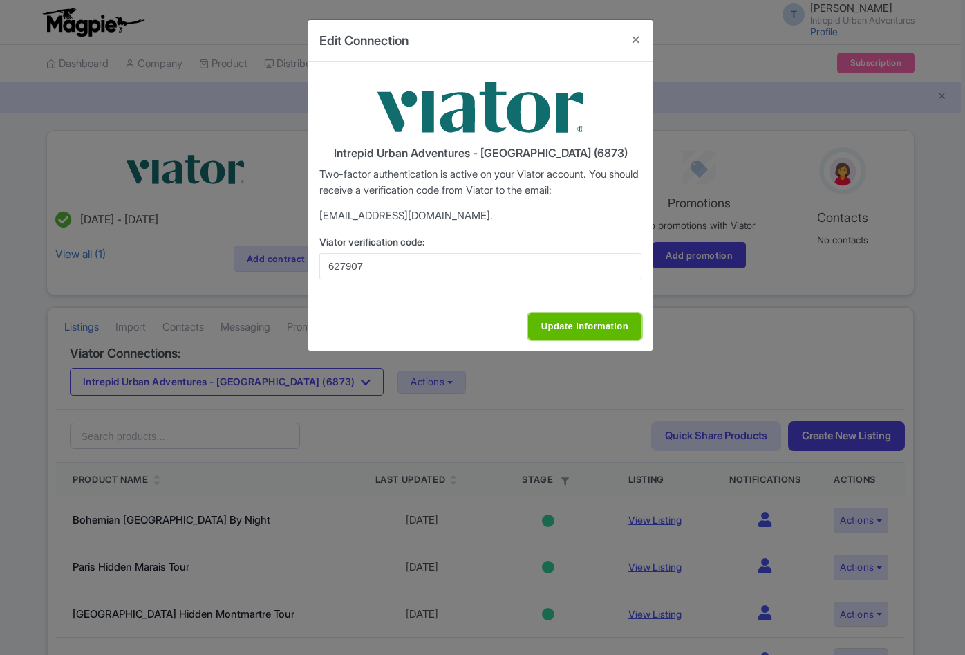
click at [574, 326] on input "Update Information" at bounding box center [584, 326] width 113 height 26
type input "Update Information"
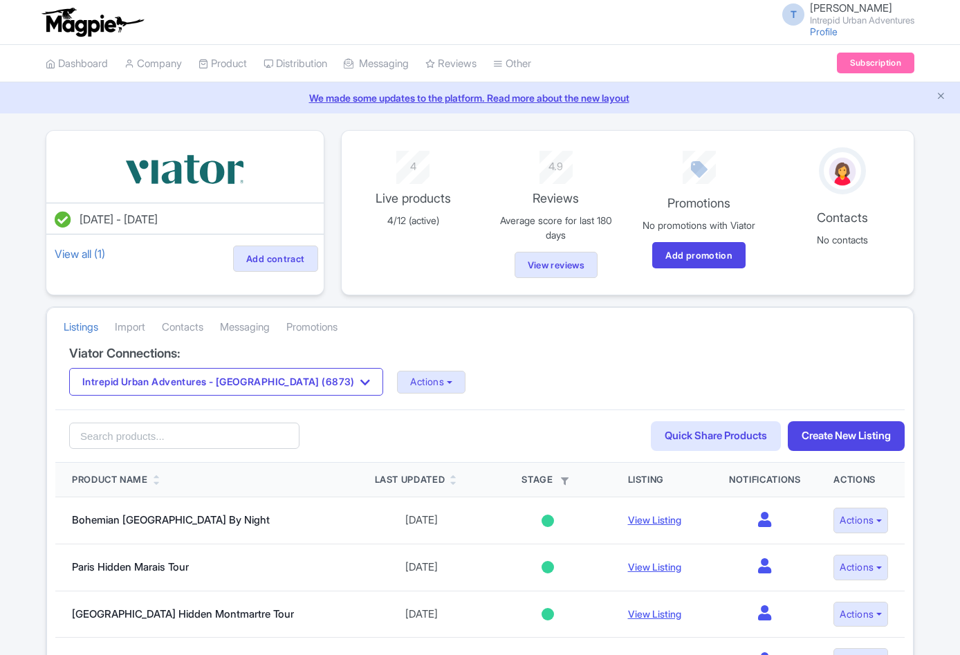
click at [862, 20] on small "Intrepid Urban Adventures" at bounding box center [862, 20] width 104 height 9
click at [830, 109] on link "Sign out" at bounding box center [847, 108] width 131 height 21
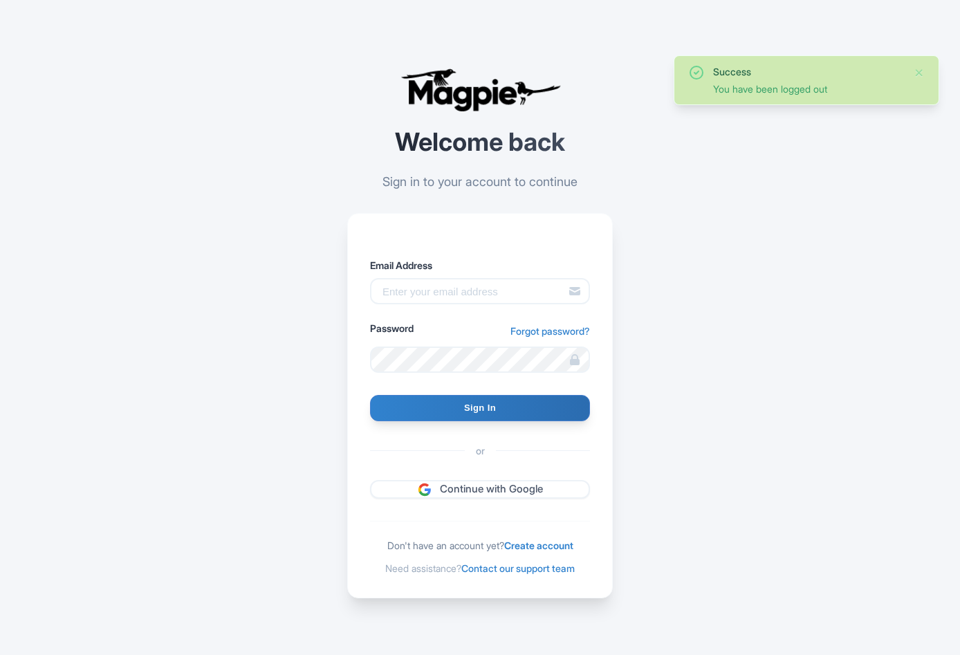
drag, startPoint x: 462, startPoint y: 308, endPoint x: 468, endPoint y: 293, distance: 16.4
click at [461, 308] on div "Email Address Password Forgot password?" at bounding box center [480, 315] width 220 height 115
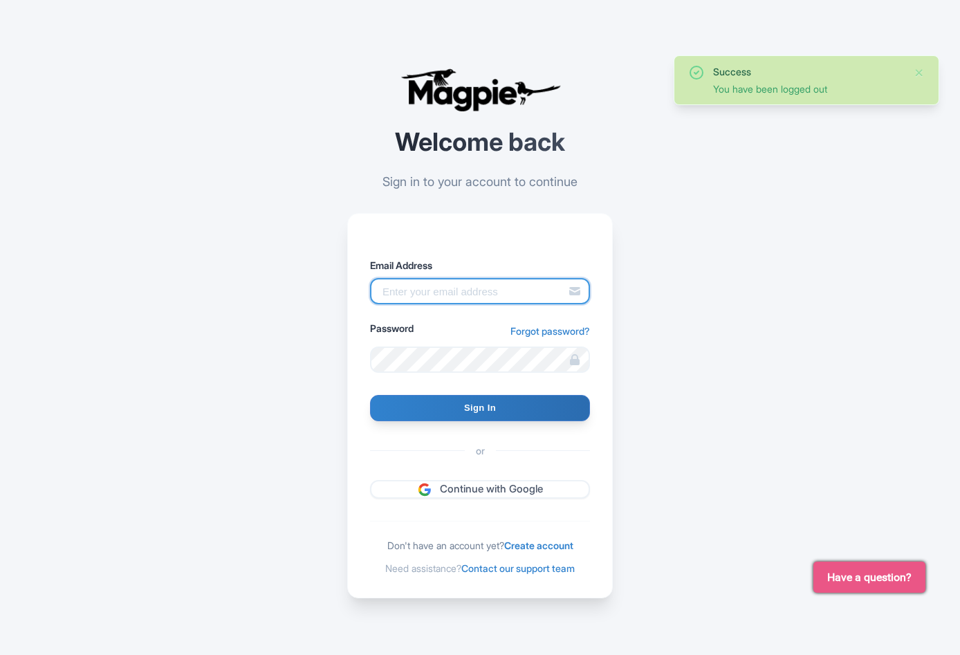
click at [468, 293] on input "Email Address" at bounding box center [480, 291] width 220 height 26
type input "Tu.Nguyen@intrepidtravel.com"
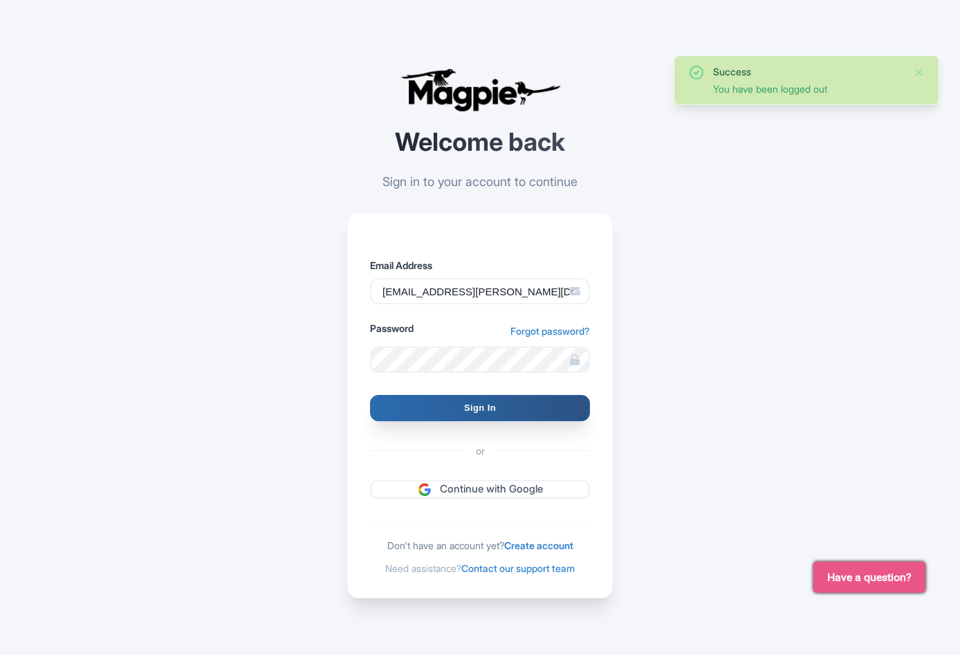
drag, startPoint x: 485, startPoint y: 409, endPoint x: 420, endPoint y: 405, distance: 65.1
click at [483, 408] on input "Sign In" at bounding box center [480, 408] width 220 height 26
type input "Signing in..."
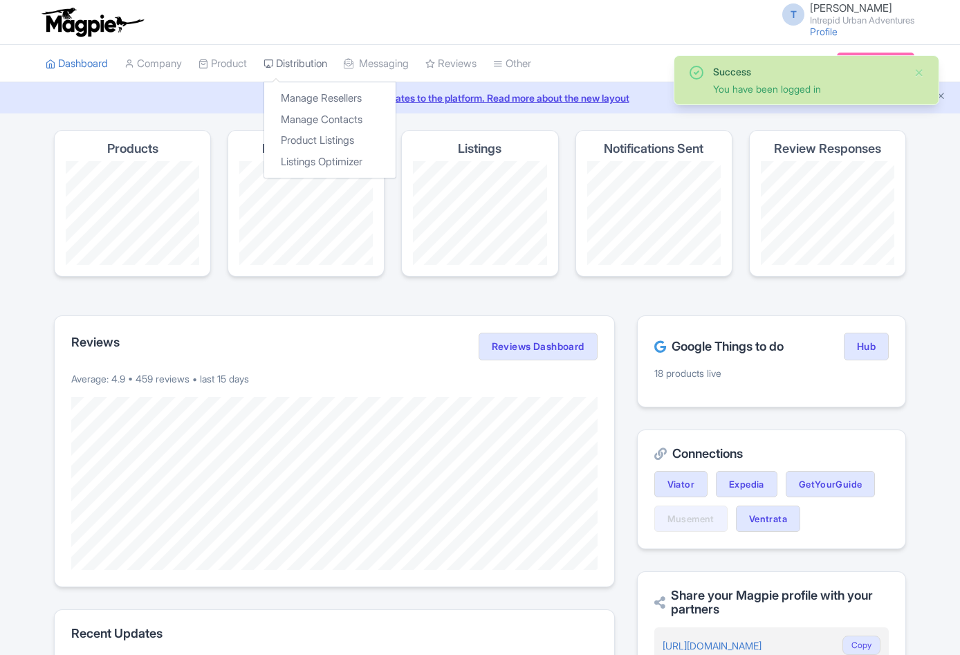
click at [296, 72] on link "Distribution" at bounding box center [295, 64] width 64 height 38
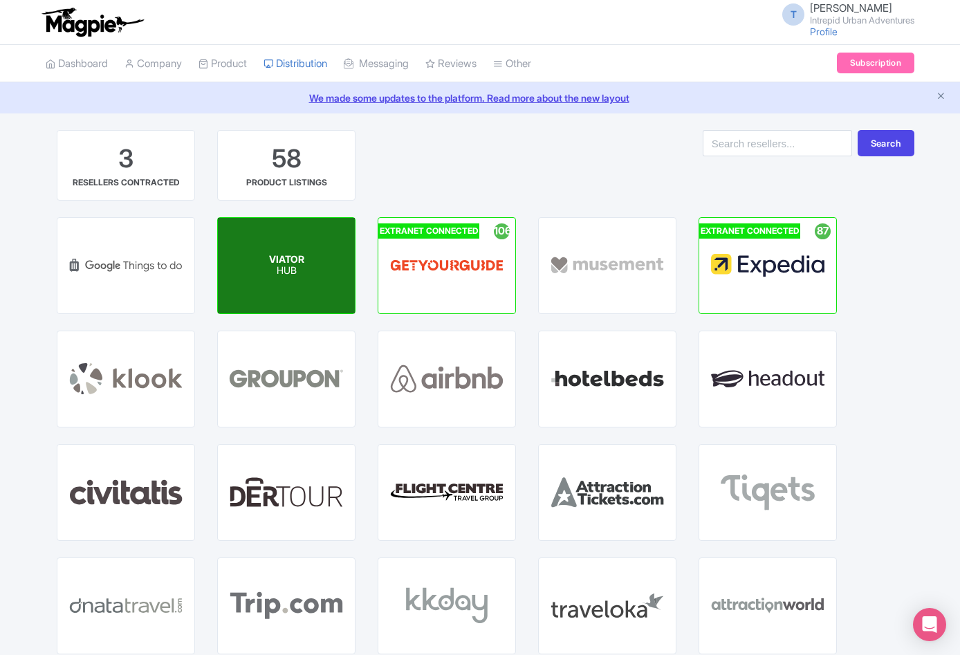
click at [290, 271] on p "HUB" at bounding box center [286, 272] width 35 height 12
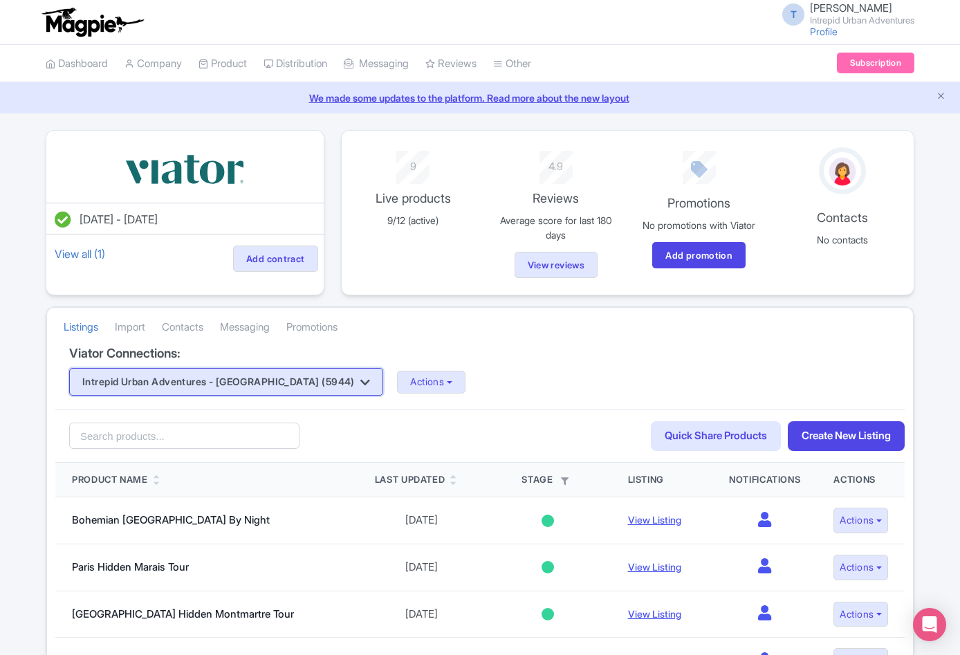
click at [180, 383] on button "Intrepid Urban Adventures - [GEOGRAPHIC_DATA] (5944)" at bounding box center [226, 382] width 314 height 28
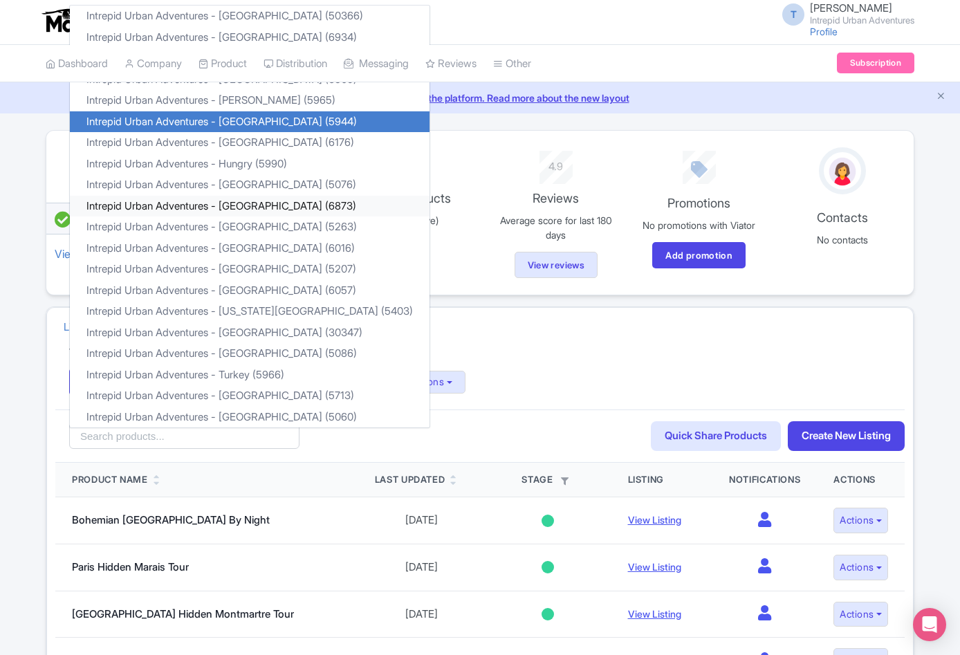
drag, startPoint x: 275, startPoint y: 199, endPoint x: 241, endPoint y: 214, distance: 37.1
click at [275, 199] on link "Intrepid Urban Adventures - [GEOGRAPHIC_DATA] (6873)" at bounding box center [250, 206] width 360 height 21
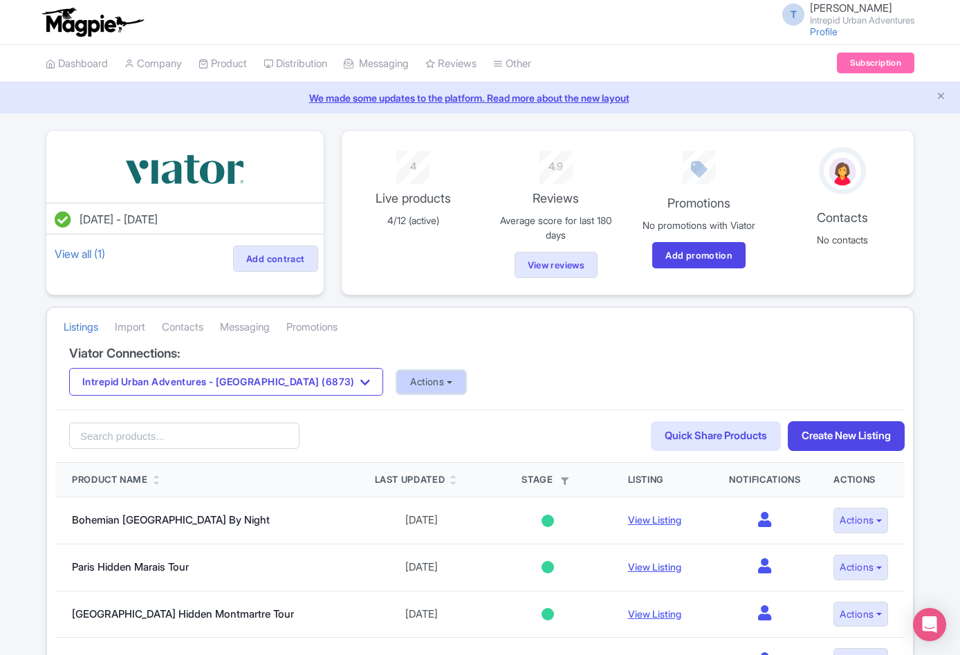
click at [414, 385] on button "Actions" at bounding box center [431, 382] width 68 height 23
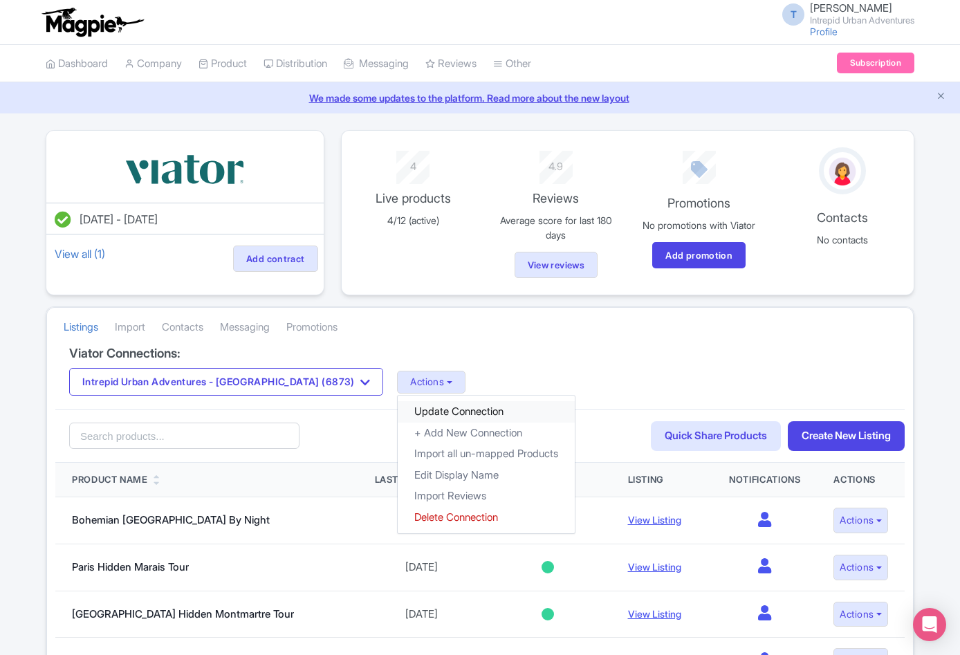
click at [398, 412] on link "Update Connection" at bounding box center [486, 411] width 177 height 21
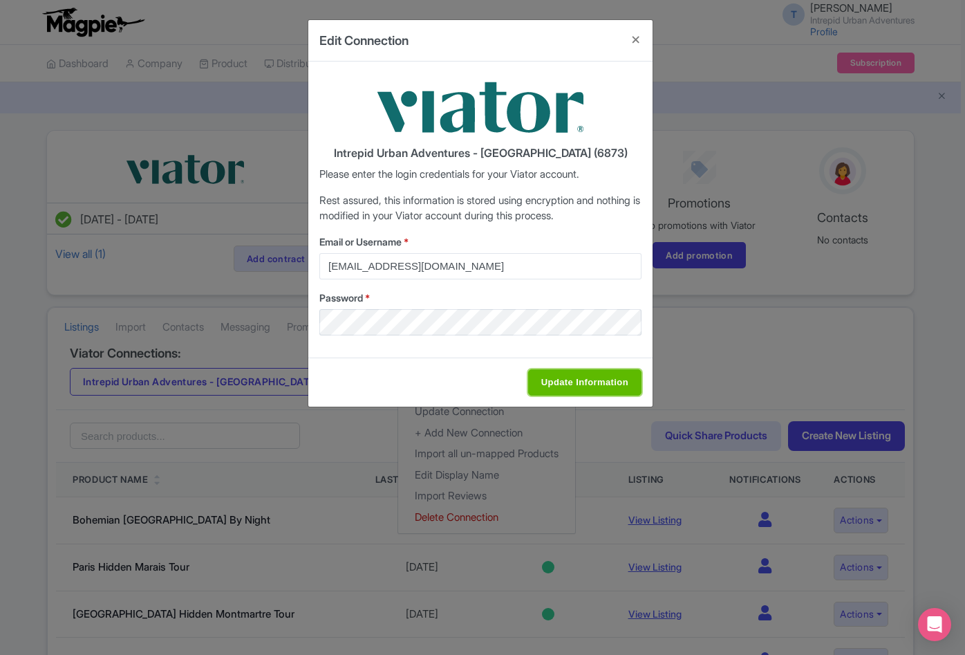
click at [577, 382] on input "Update Information" at bounding box center [584, 382] width 113 height 26
type input "Saving..."
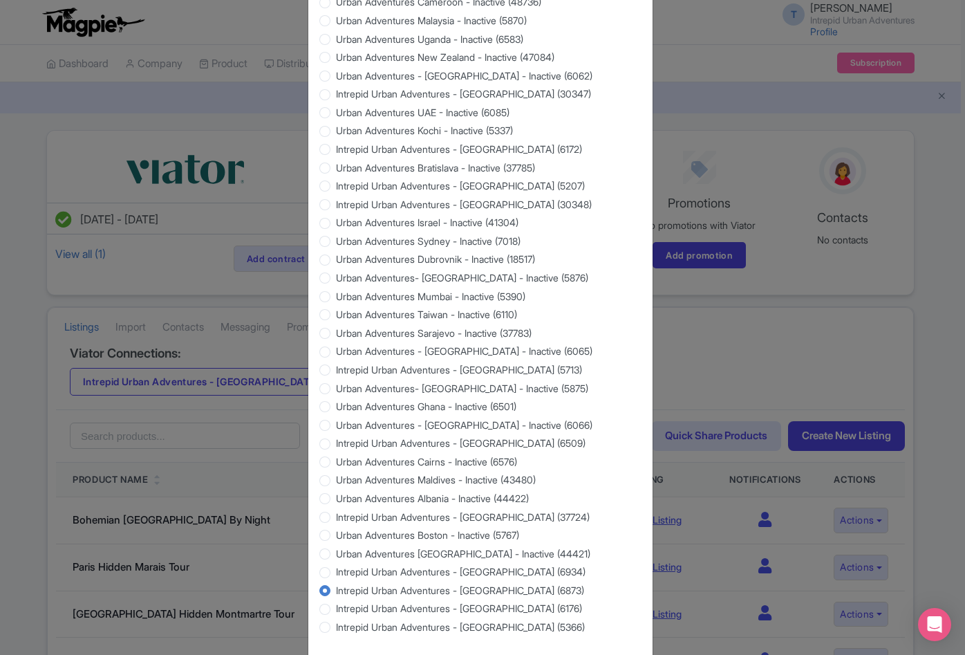
scroll to position [1120, 0]
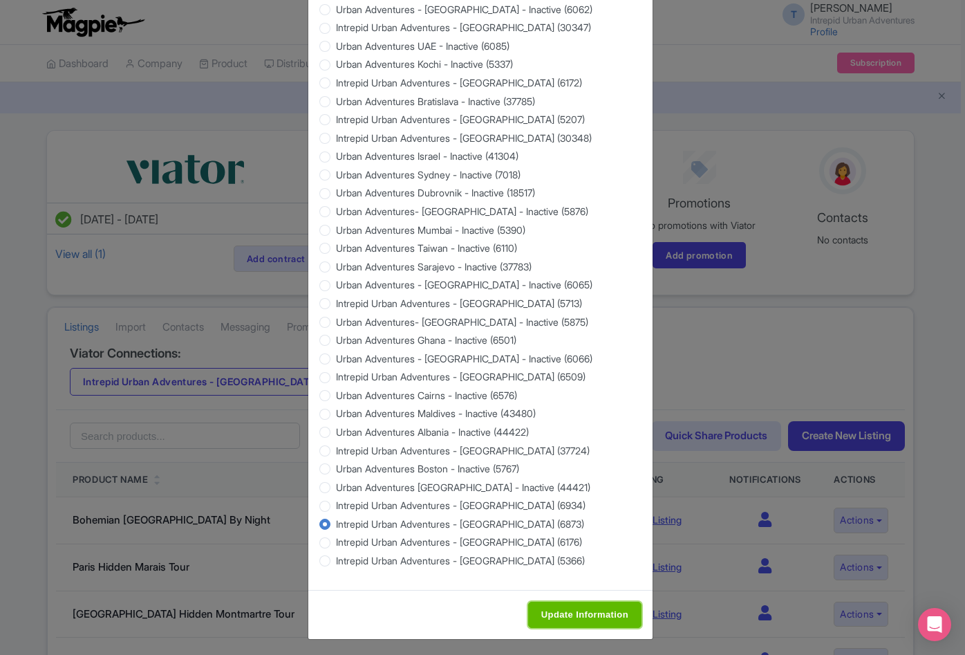
click at [586, 614] on input "Update Information" at bounding box center [584, 615] width 113 height 26
type input "Saving..."
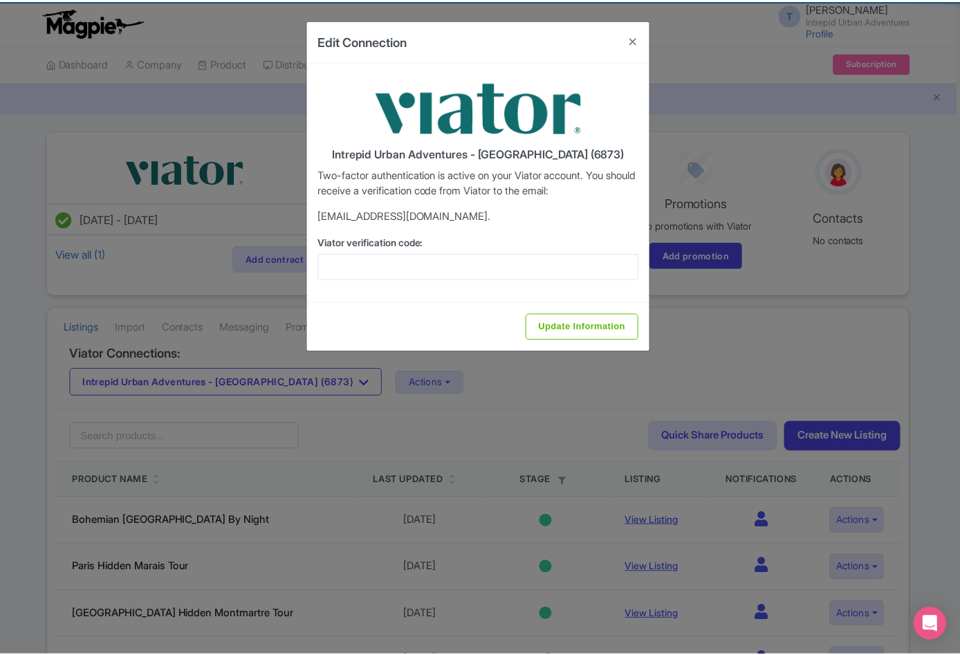
scroll to position [0, 0]
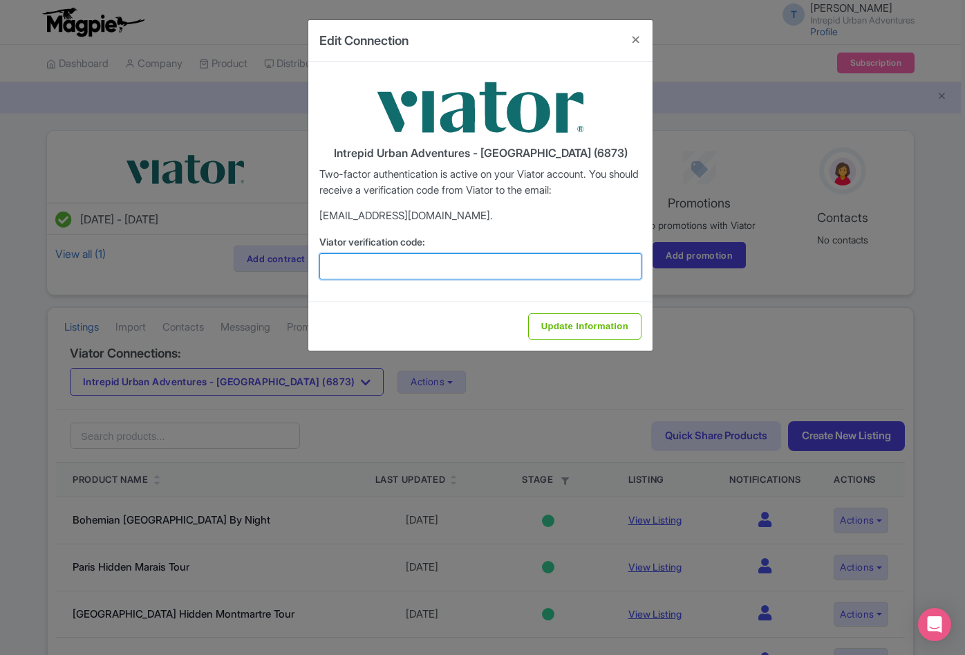
click at [557, 264] on input "Viator verification code:" at bounding box center [480, 266] width 322 height 26
paste input "870921"
paste input "525665"
drag, startPoint x: 385, startPoint y: 268, endPoint x: 286, endPoint y: 267, distance: 98.9
click at [286, 267] on div "Edit Connection Intrepid Urban Adventures - Indonesia (6873) Two-factor authent…" at bounding box center [482, 327] width 965 height 655
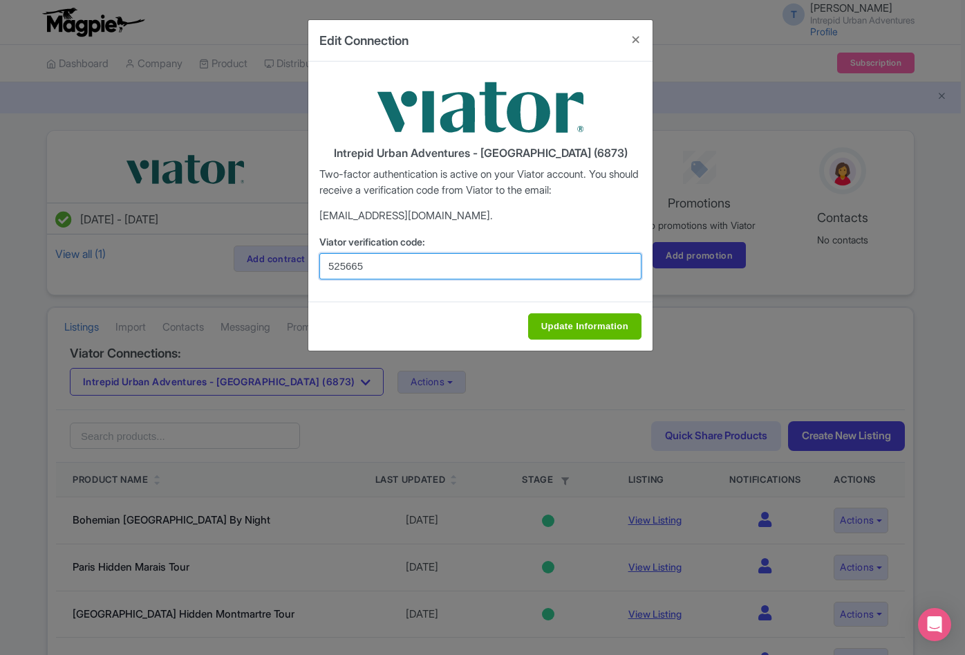
type input "525665"
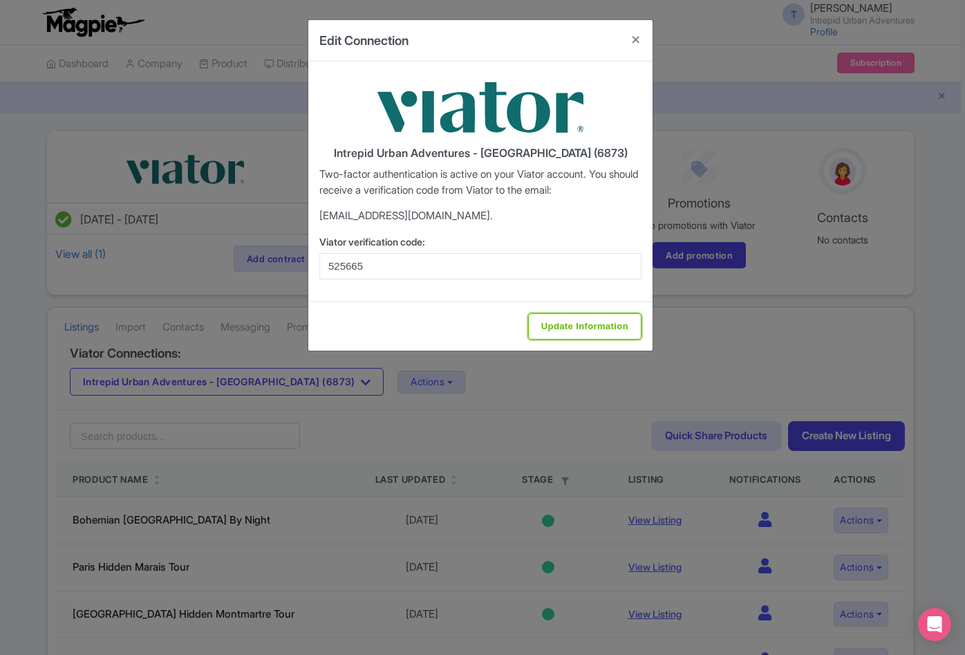
drag, startPoint x: 600, startPoint y: 319, endPoint x: 506, endPoint y: 326, distance: 94.4
click at [600, 319] on input "Update Information" at bounding box center [584, 326] width 113 height 26
type input "Update Information"
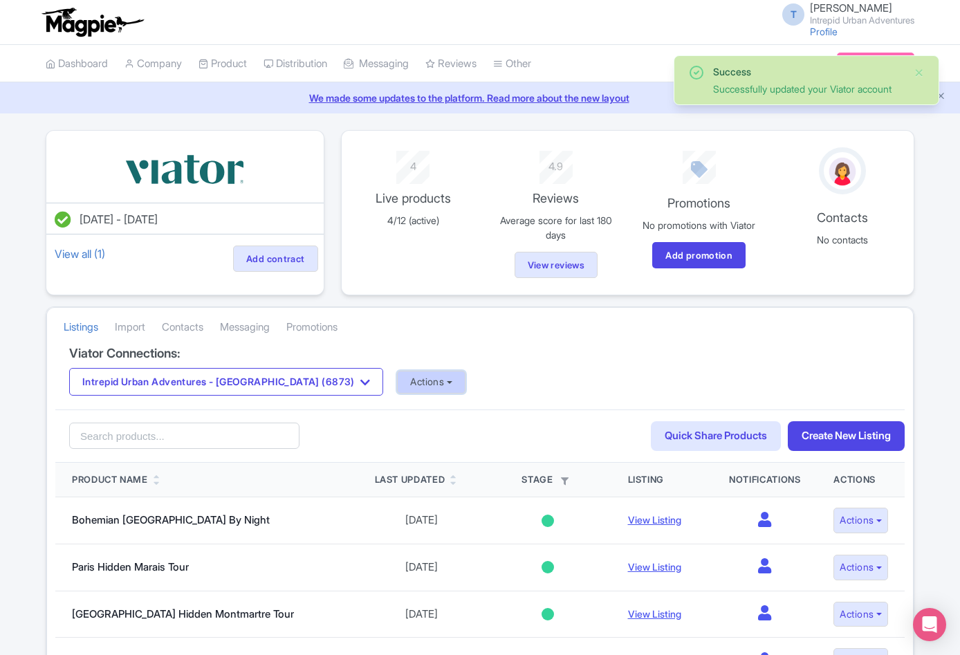
click at [397, 381] on button "Actions" at bounding box center [431, 382] width 68 height 23
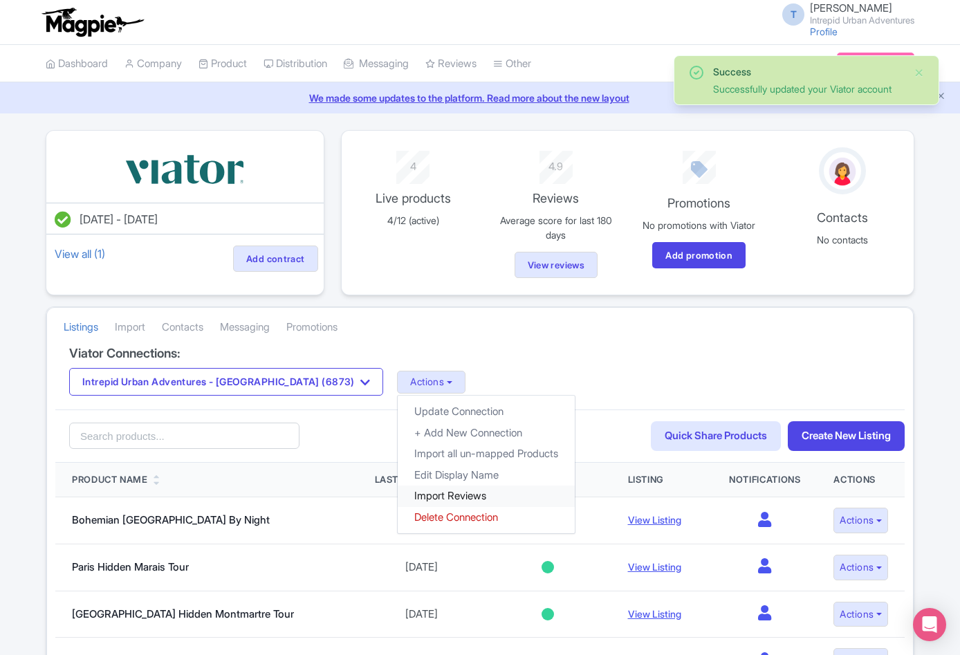
click at [417, 497] on link "Import Reviews" at bounding box center [486, 495] width 177 height 21
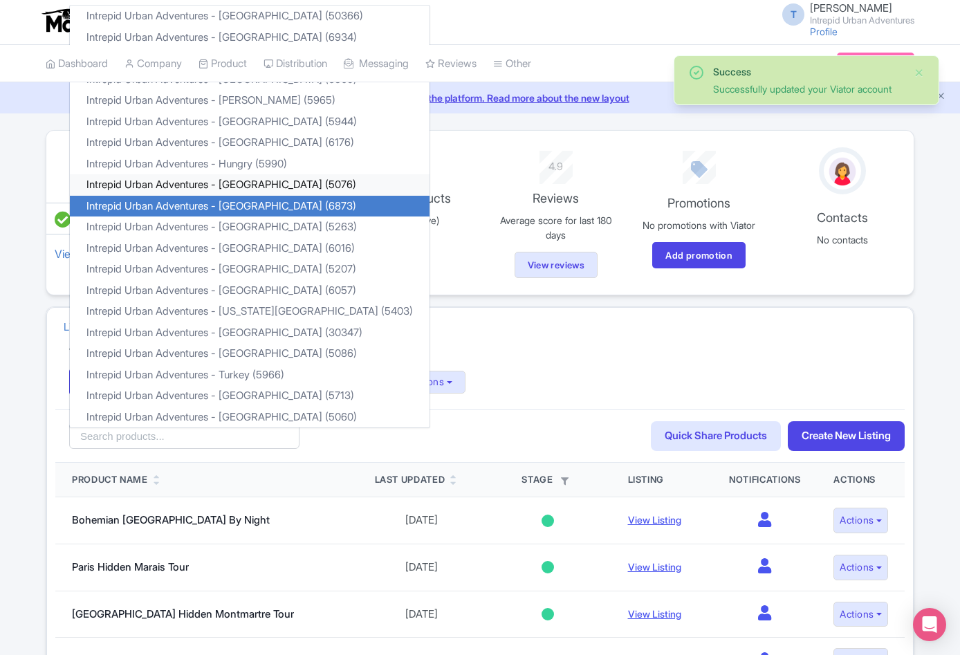
click at [252, 177] on link "Intrepid Urban Adventures - [GEOGRAPHIC_DATA] (5076)" at bounding box center [250, 184] width 360 height 21
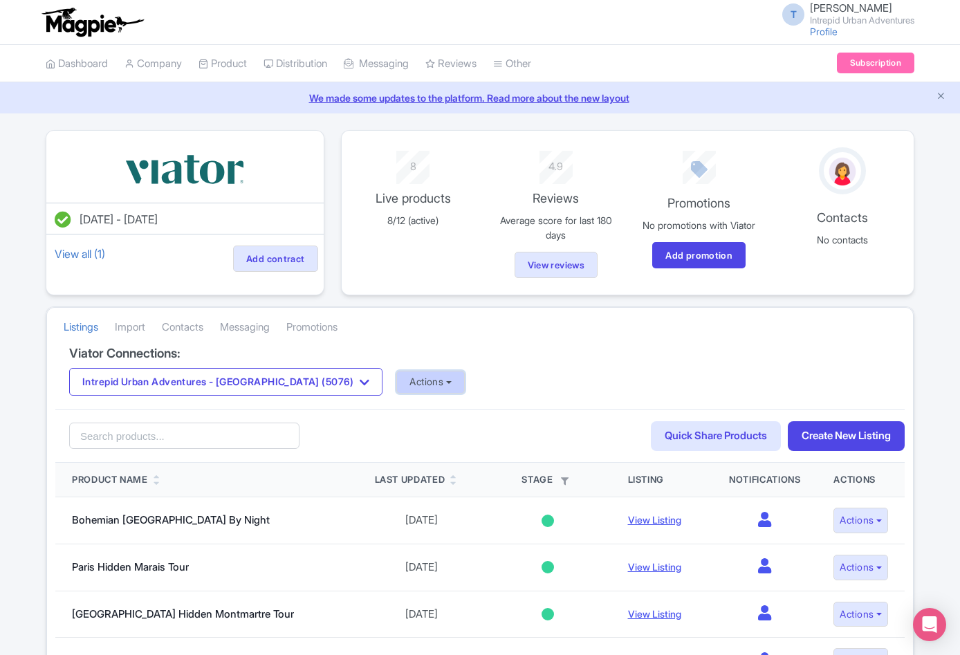
click at [396, 381] on button "Actions" at bounding box center [430, 382] width 68 height 23
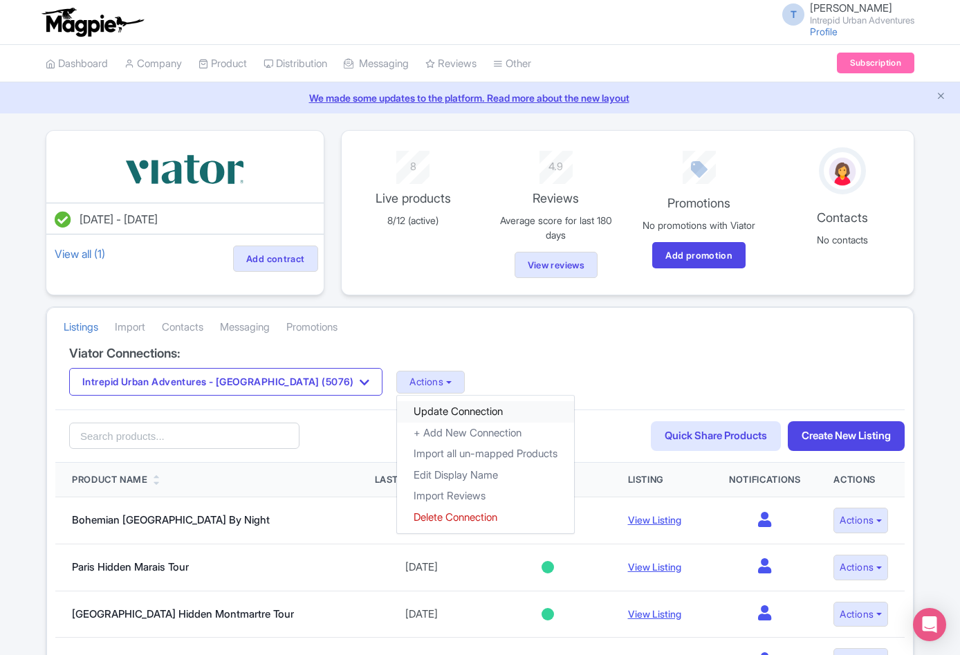
click at [397, 412] on link "Update Connection" at bounding box center [485, 411] width 177 height 21
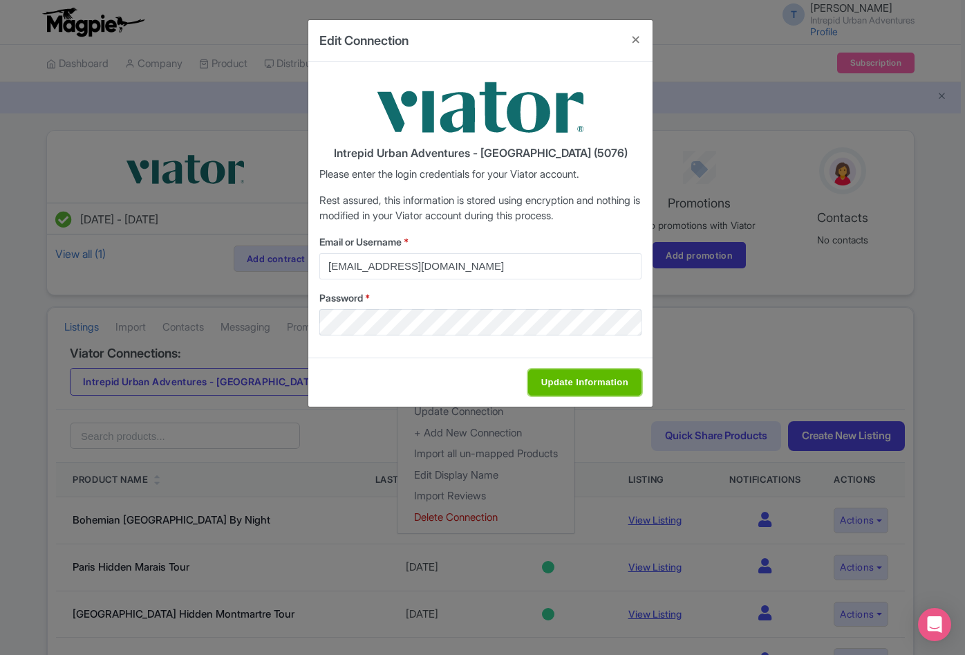
click at [622, 387] on input "Update Information" at bounding box center [584, 382] width 113 height 26
type input "Saving..."
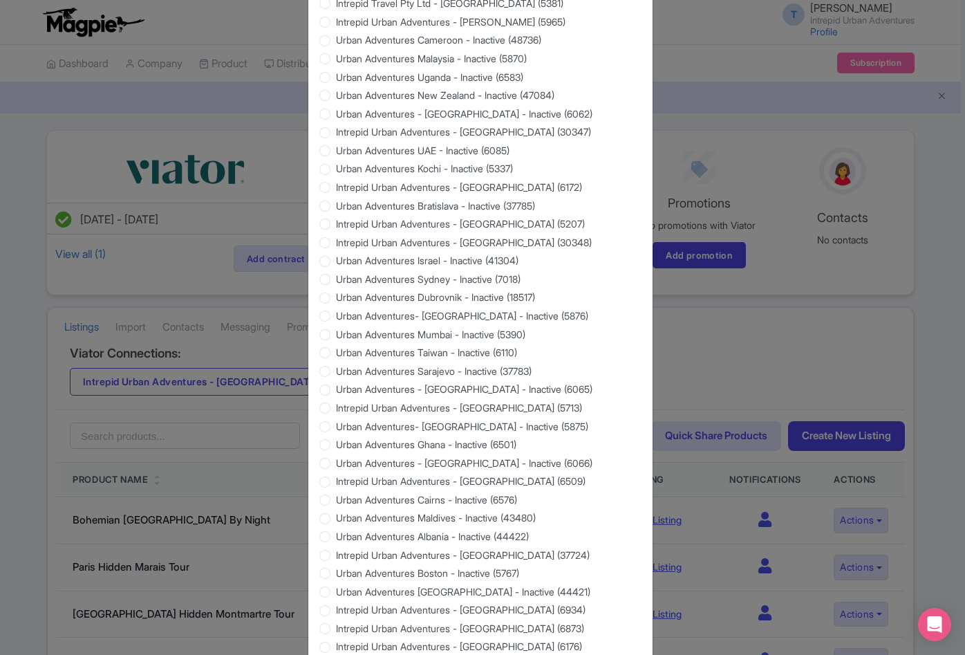
scroll to position [1120, 0]
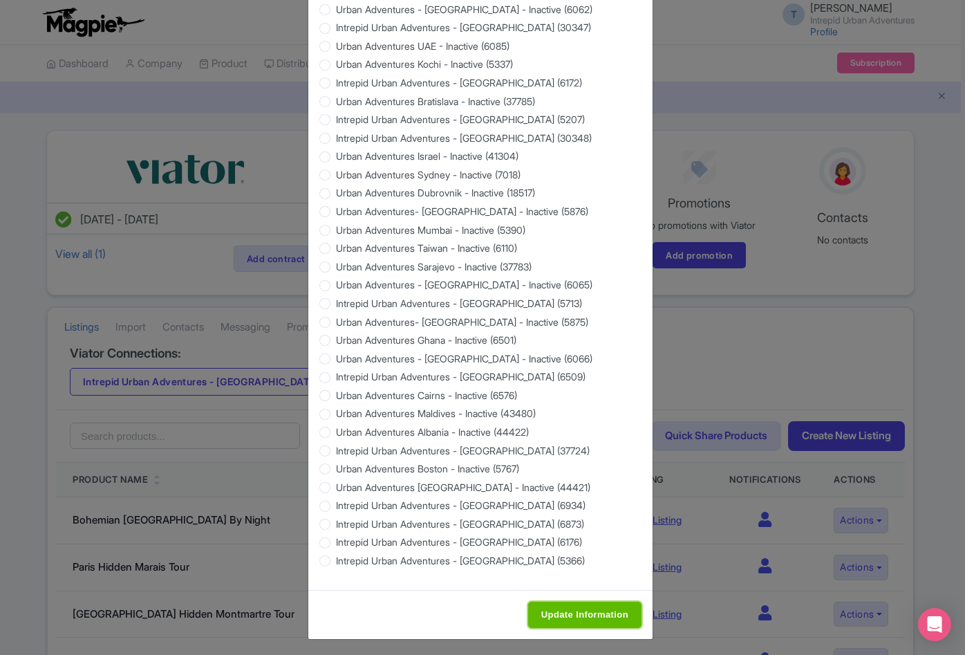
click at [565, 608] on input "Update Information" at bounding box center [584, 615] width 113 height 26
type input "Saving..."
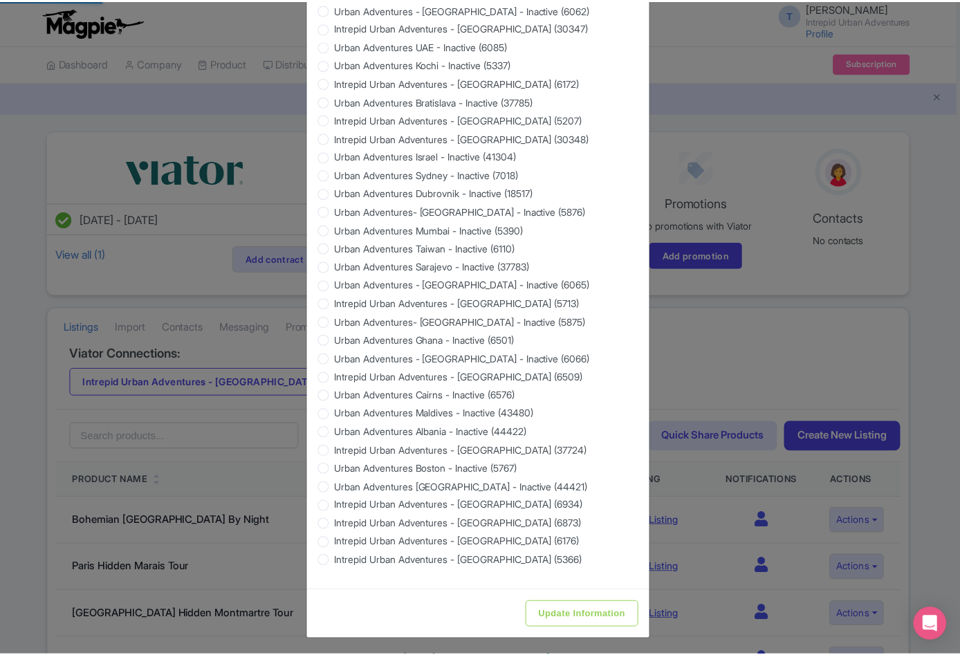
scroll to position [0, 0]
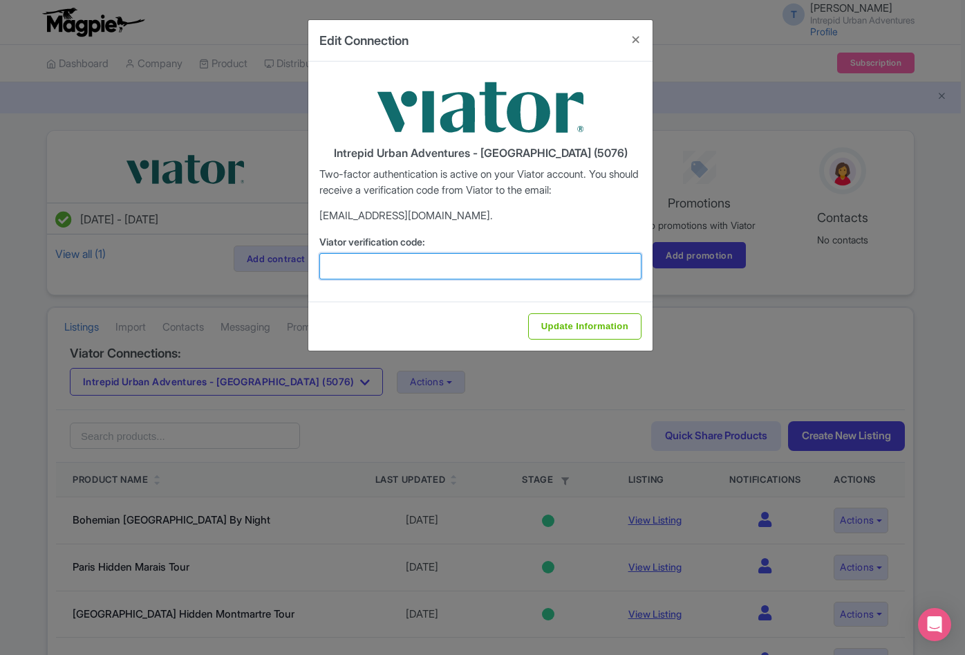
click at [384, 272] on input "Viator verification code:" at bounding box center [480, 266] width 322 height 26
click at [432, 261] on input "Viator verification code:" at bounding box center [480, 266] width 322 height 26
paste input "742155"
type input "742155"
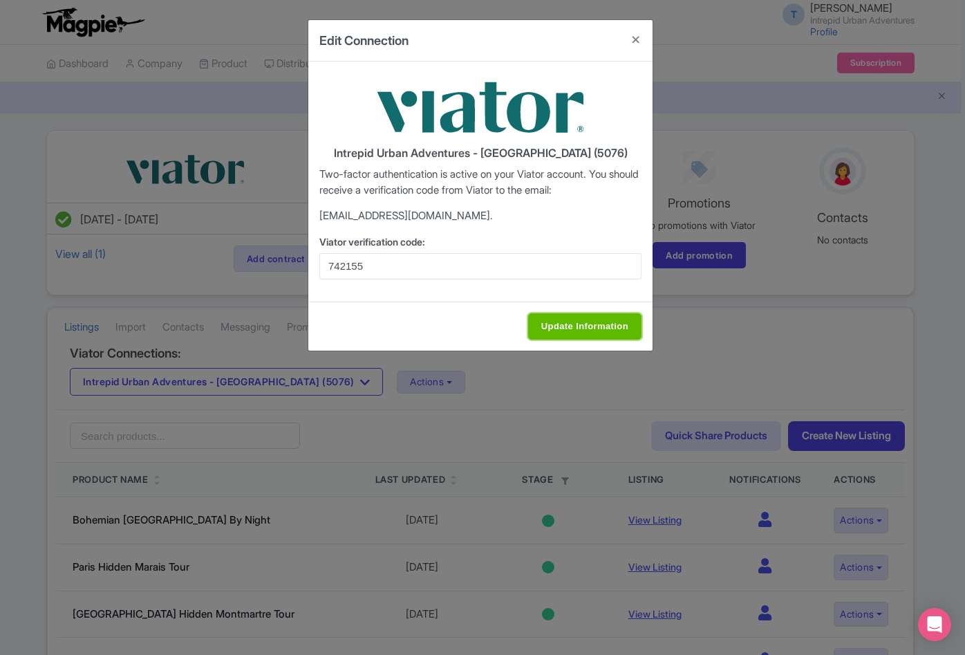
click at [601, 325] on input "Update Information" at bounding box center [584, 326] width 113 height 26
type input "Update Information"
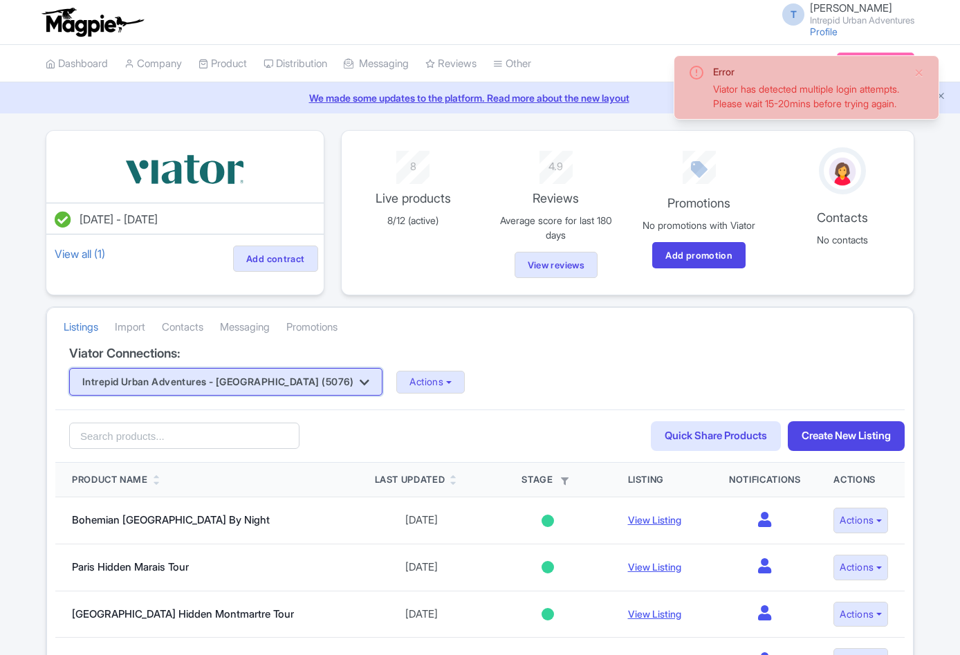
click at [273, 382] on button "Intrepid Urban Adventures - [GEOGRAPHIC_DATA] (5076)" at bounding box center [225, 382] width 313 height 28
